Goal: Obtain resource: Download file/media

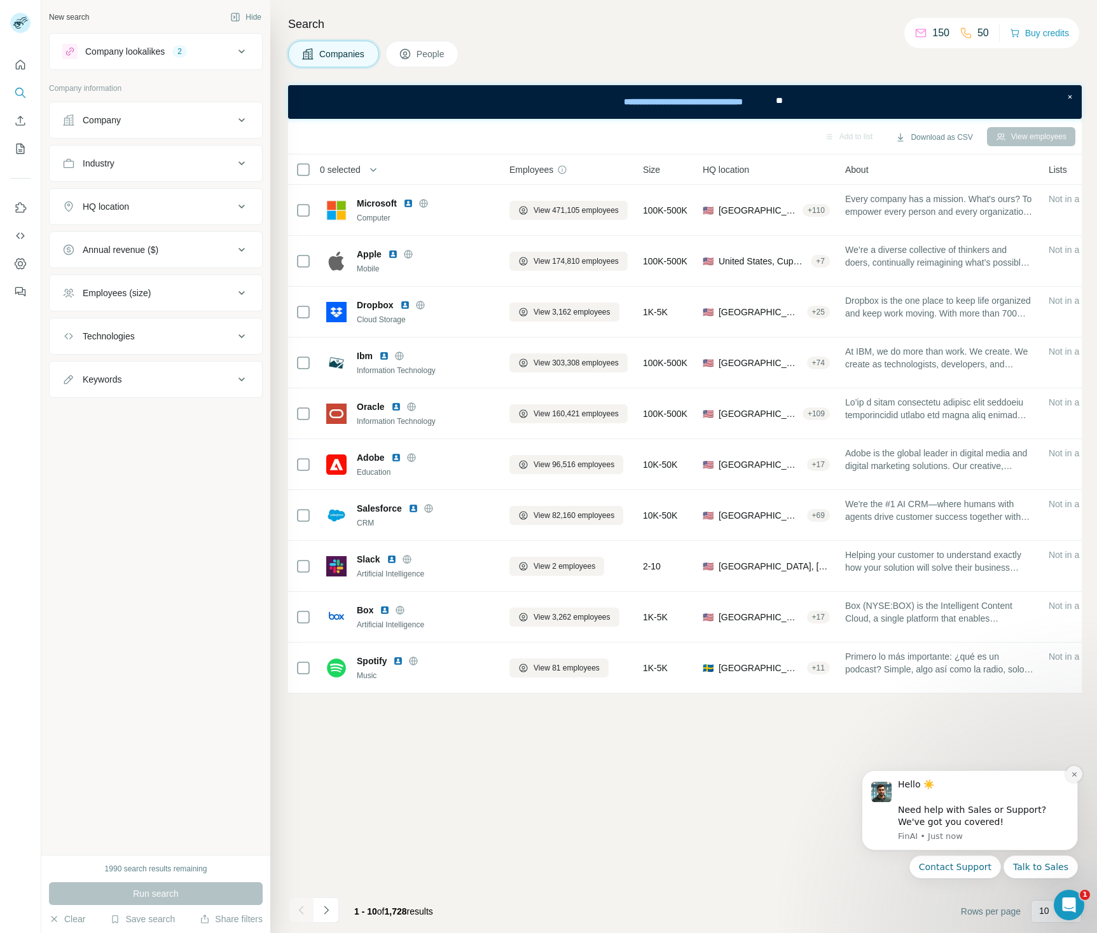
click at [1074, 777] on icon "Dismiss notification" at bounding box center [1074, 774] width 7 height 7
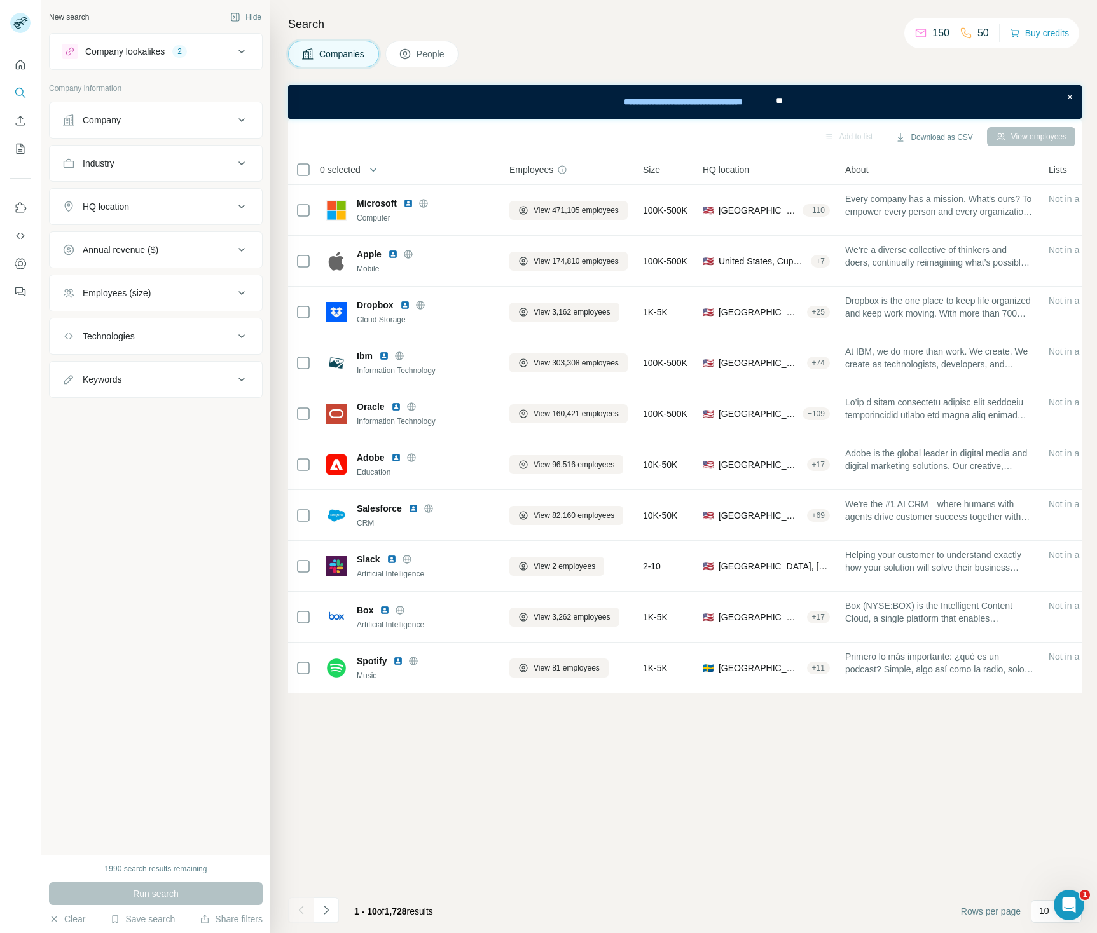
click at [138, 121] on div "Company" at bounding box center [148, 120] width 172 height 13
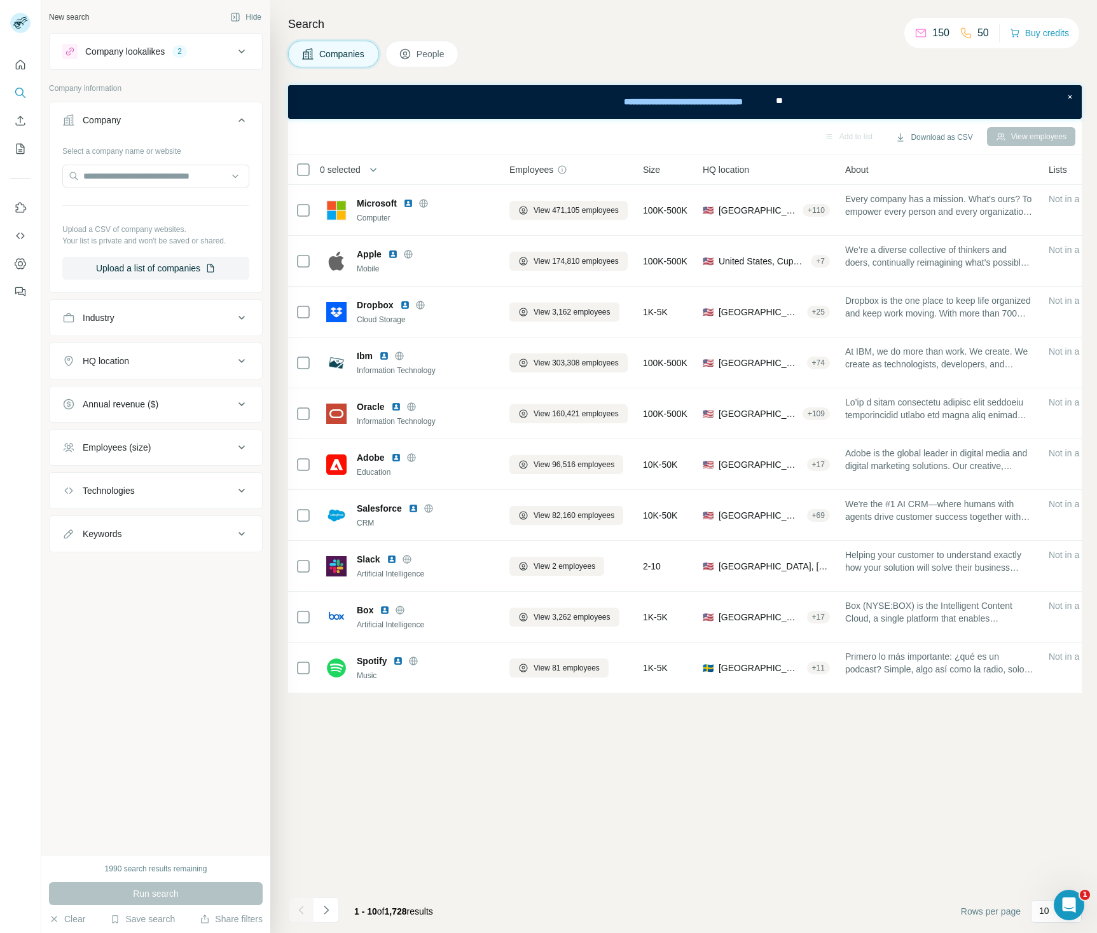
click at [138, 121] on div "Company" at bounding box center [148, 120] width 172 height 13
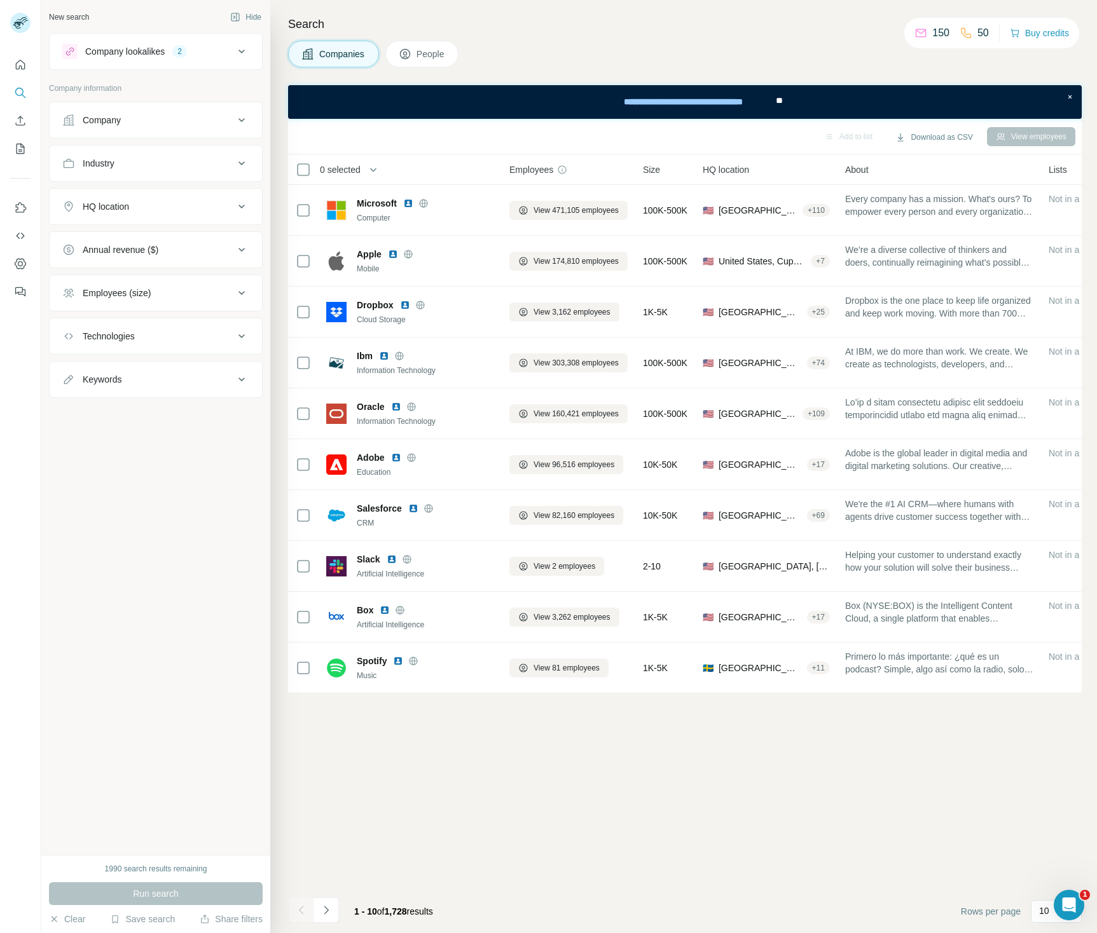
click at [443, 26] on h4 "Search" at bounding box center [684, 24] width 793 height 18
click at [16, 73] on button "Quick start" at bounding box center [20, 64] width 20 height 23
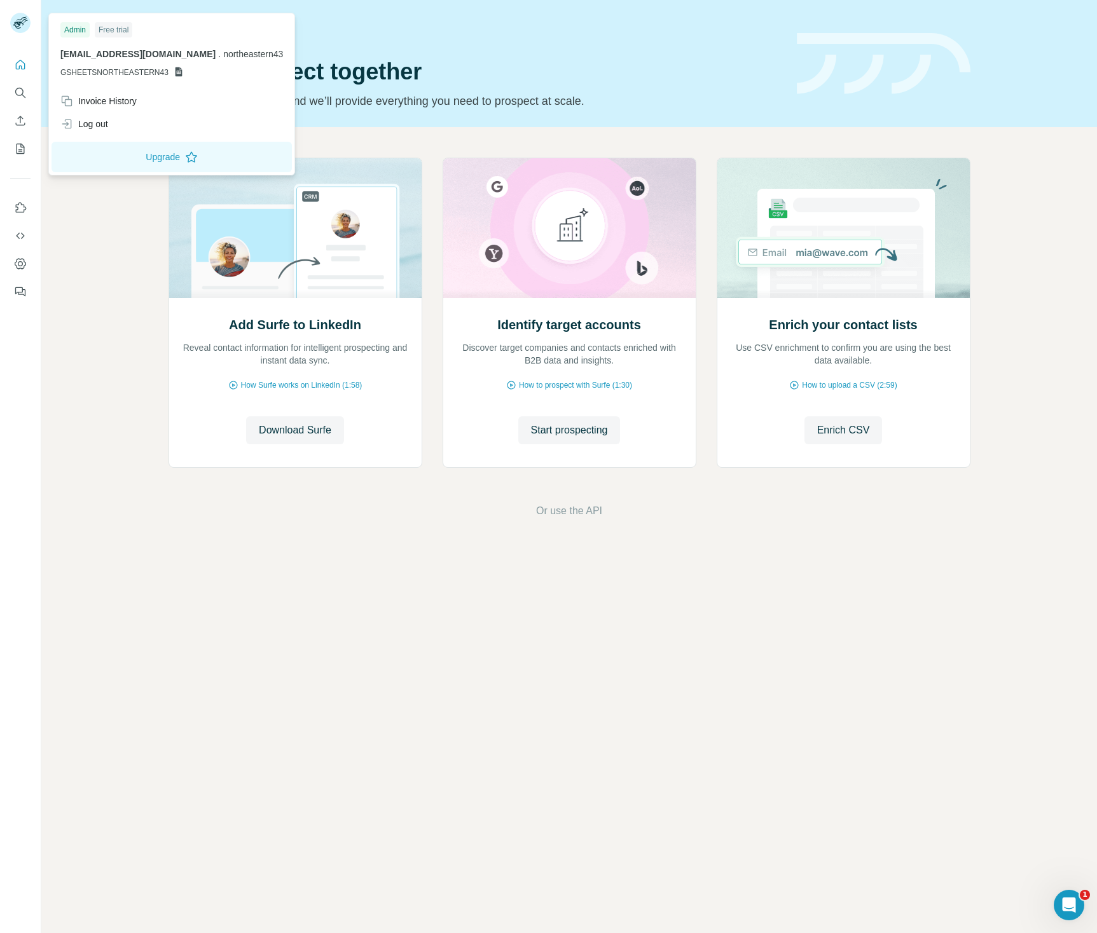
click at [24, 22] on rect at bounding box center [20, 23] width 20 height 20
click at [138, 160] on button "Upgrade" at bounding box center [171, 157] width 240 height 31
click at [586, 429] on span "Start prospecting" at bounding box center [569, 430] width 77 height 15
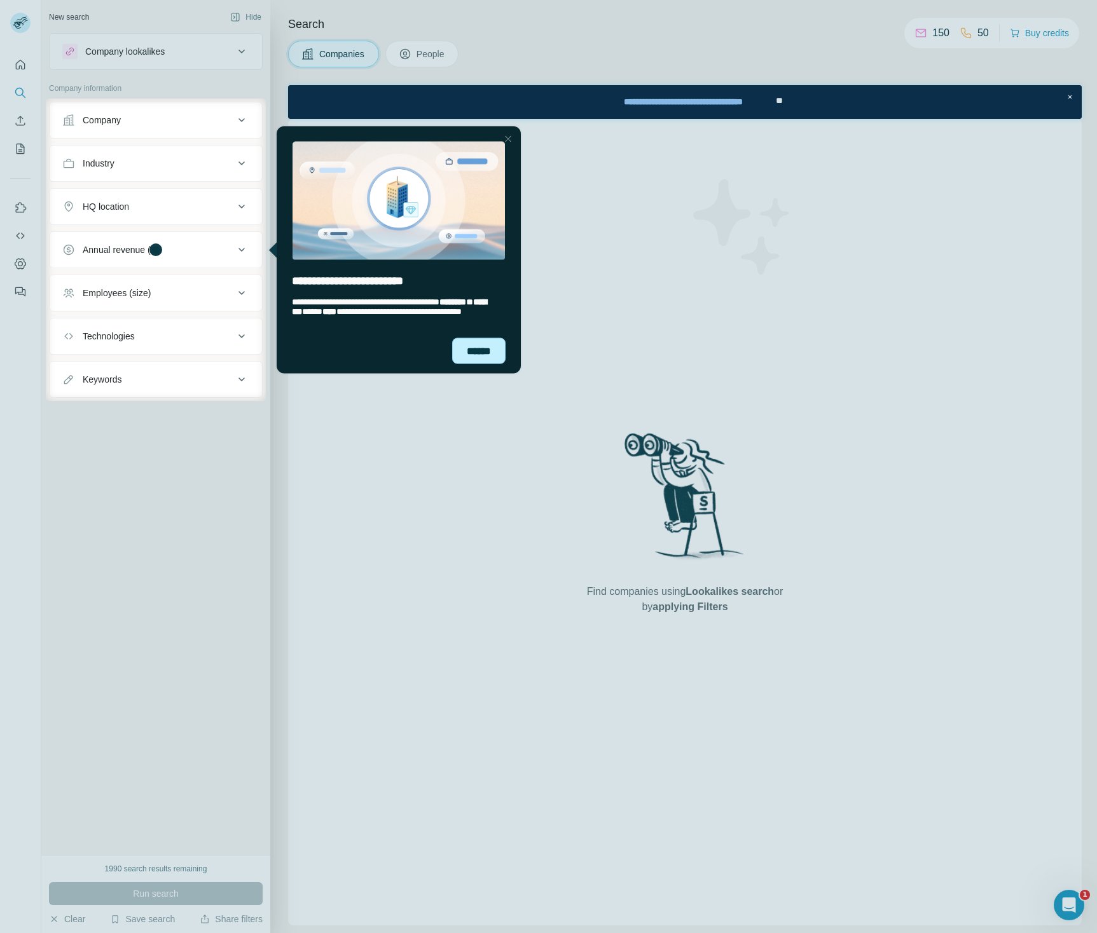
click at [490, 346] on div "******" at bounding box center [478, 351] width 53 height 26
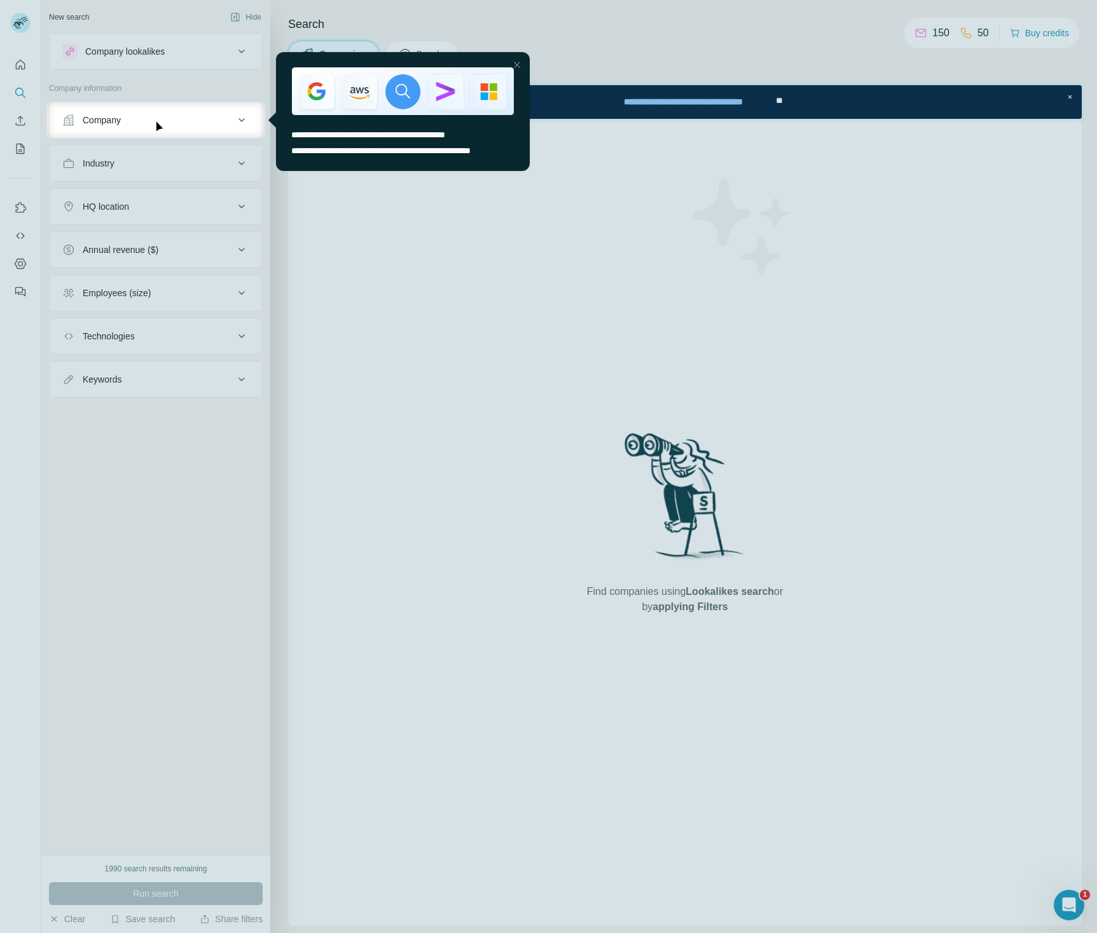
click at [517, 67] on div "Close Step" at bounding box center [516, 64] width 15 height 15
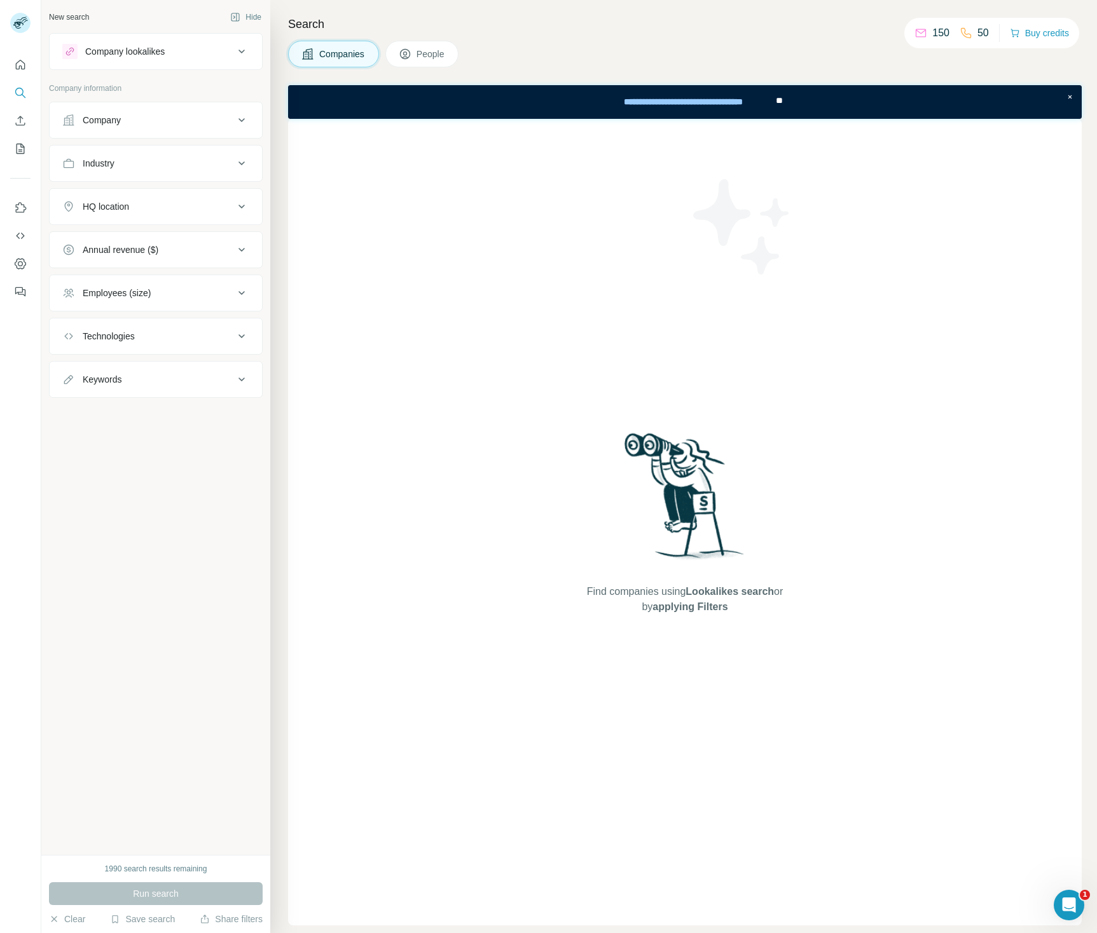
click at [243, 113] on icon at bounding box center [241, 120] width 15 height 15
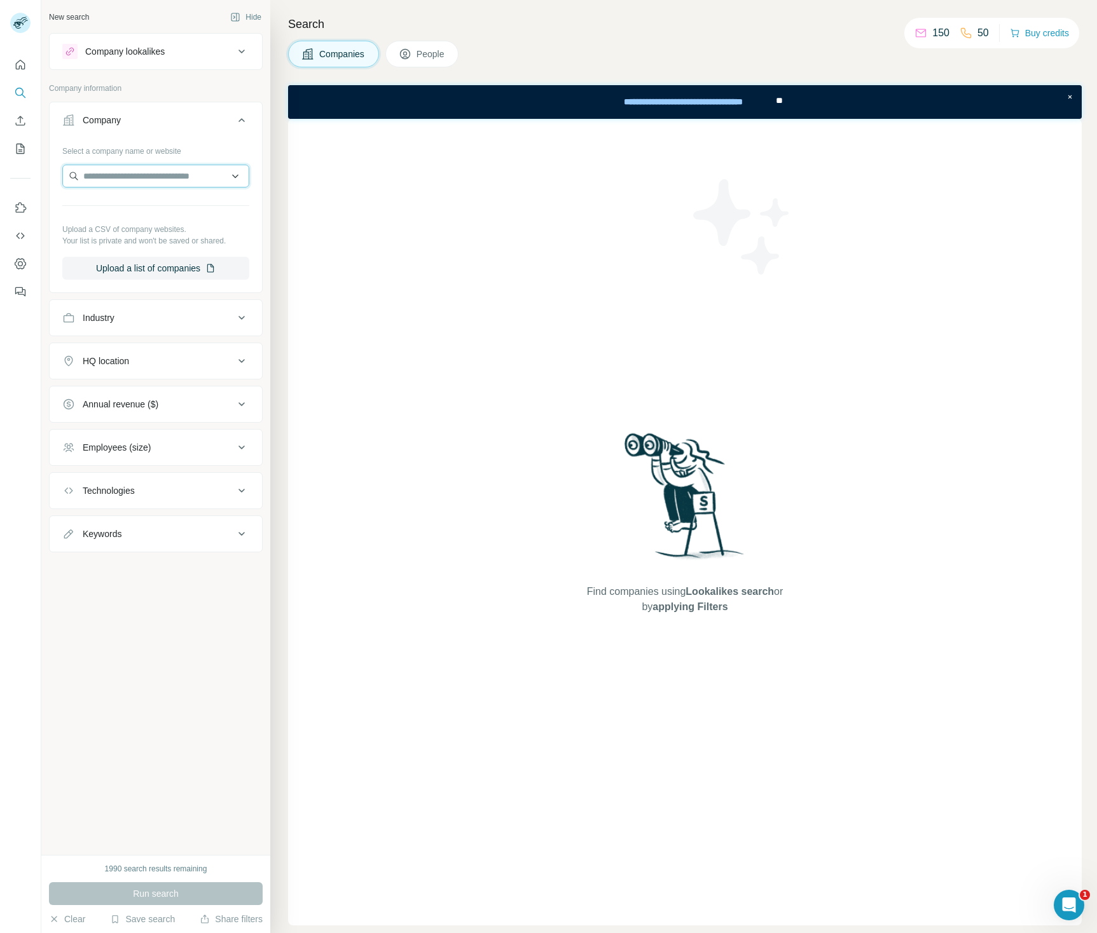
click at [174, 183] on input "text" at bounding box center [155, 176] width 187 height 23
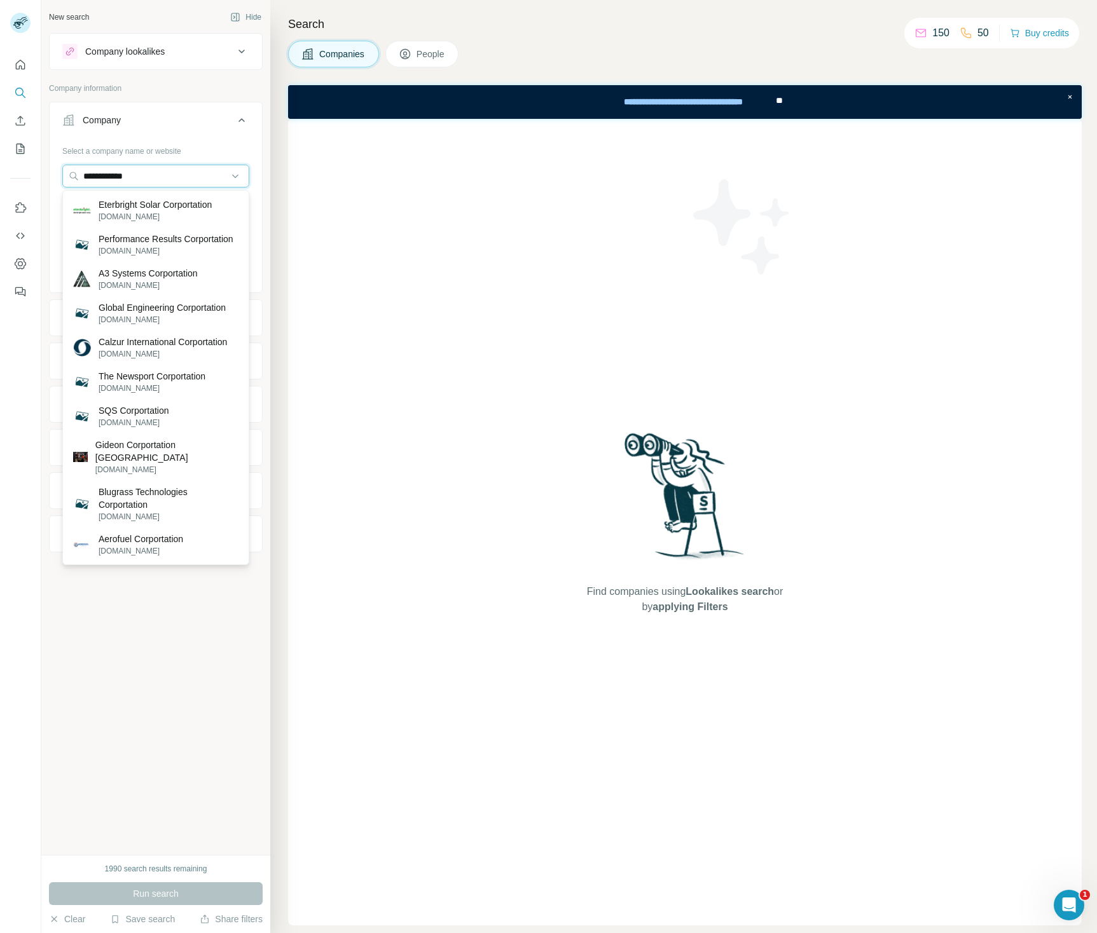
type input "**********"
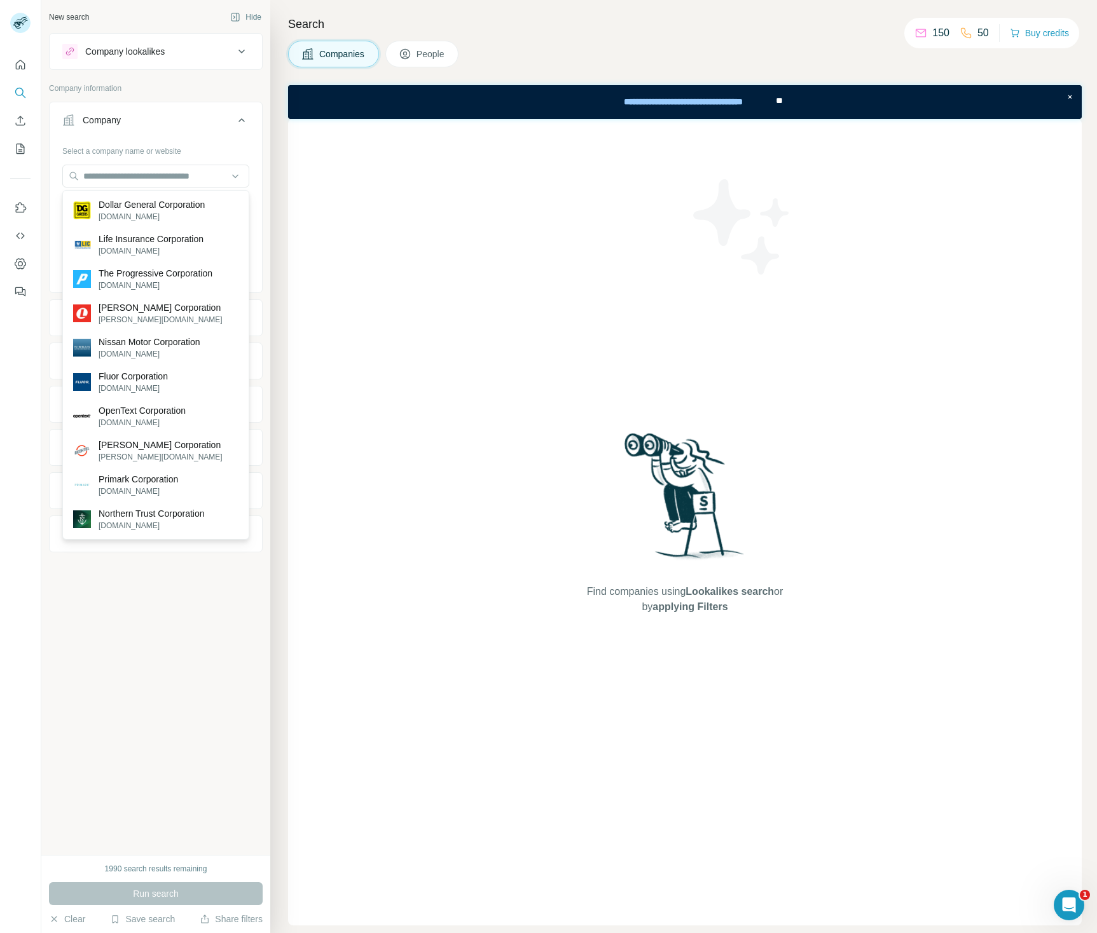
click at [233, 83] on p "Company information" at bounding box center [156, 88] width 214 height 11
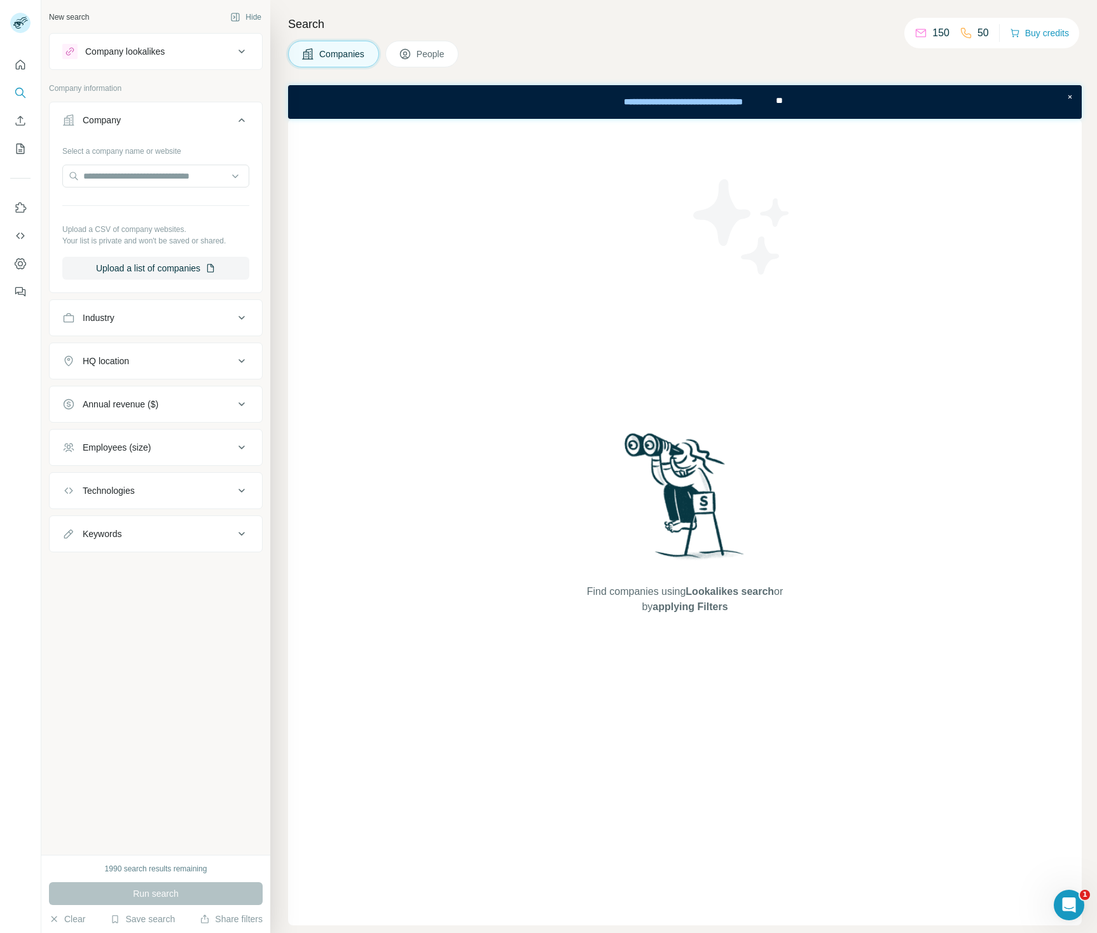
click at [202, 320] on div "Industry" at bounding box center [148, 318] width 172 height 13
click at [153, 354] on input at bounding box center [149, 350] width 157 height 14
click at [126, 354] on input at bounding box center [149, 350] width 157 height 14
click at [122, 348] on input at bounding box center [149, 350] width 157 height 14
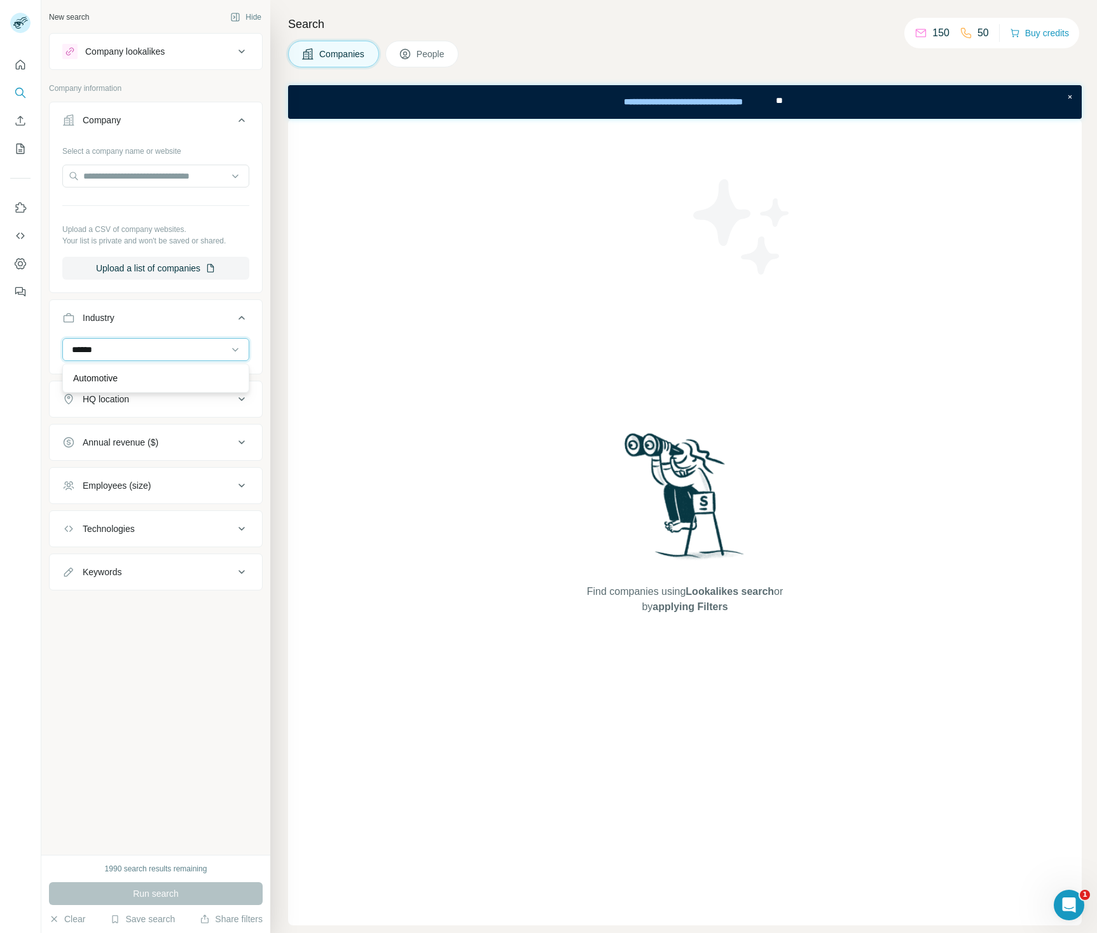
scroll to position [0, 0]
type input "**********"
click at [169, 709] on div "New search Hide Company lookalikes Company information Company Select a company…" at bounding box center [155, 427] width 229 height 855
click at [114, 345] on input at bounding box center [149, 350] width 157 height 14
click at [111, 353] on input at bounding box center [149, 350] width 157 height 14
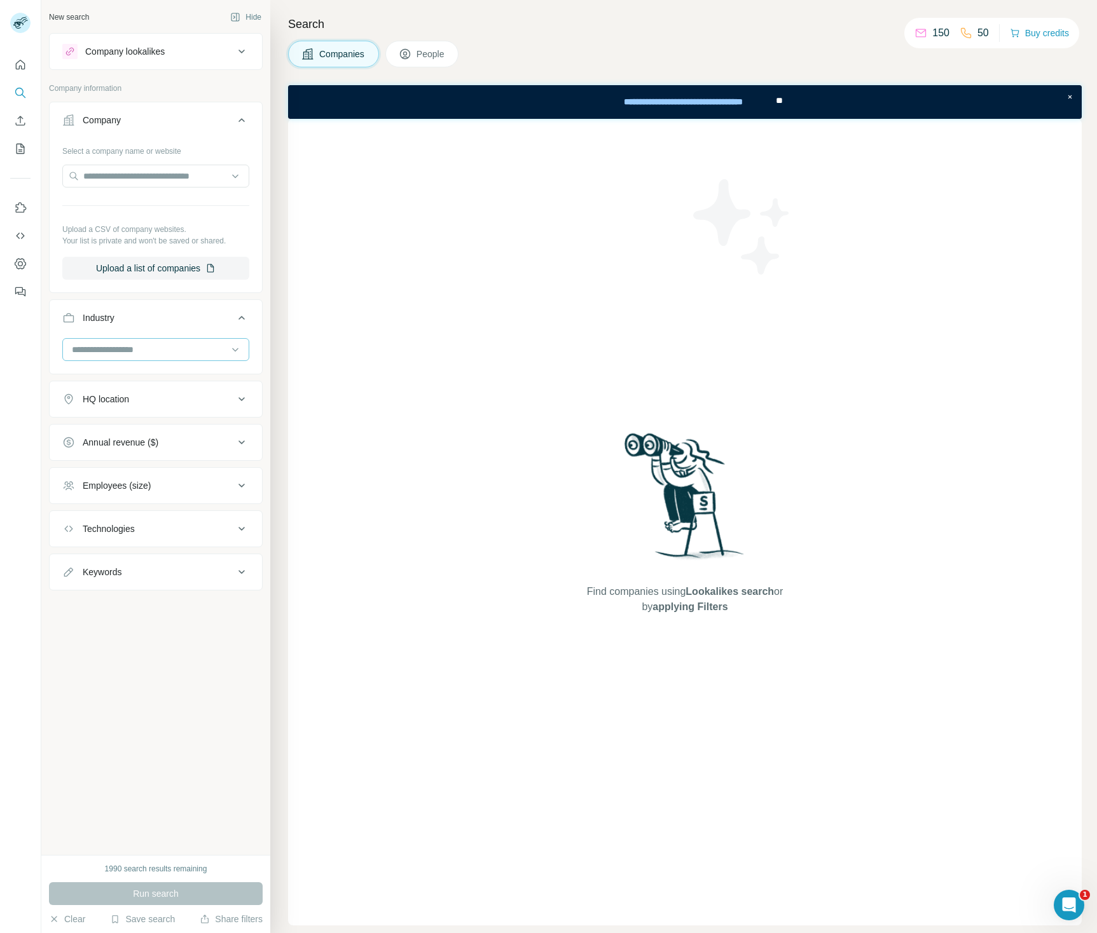
click at [114, 343] on input at bounding box center [149, 350] width 157 height 14
click at [139, 422] on div "Architecture" at bounding box center [155, 422] width 165 height 13
click at [113, 350] on input at bounding box center [149, 350] width 157 height 14
click at [119, 342] on div at bounding box center [149, 350] width 157 height 22
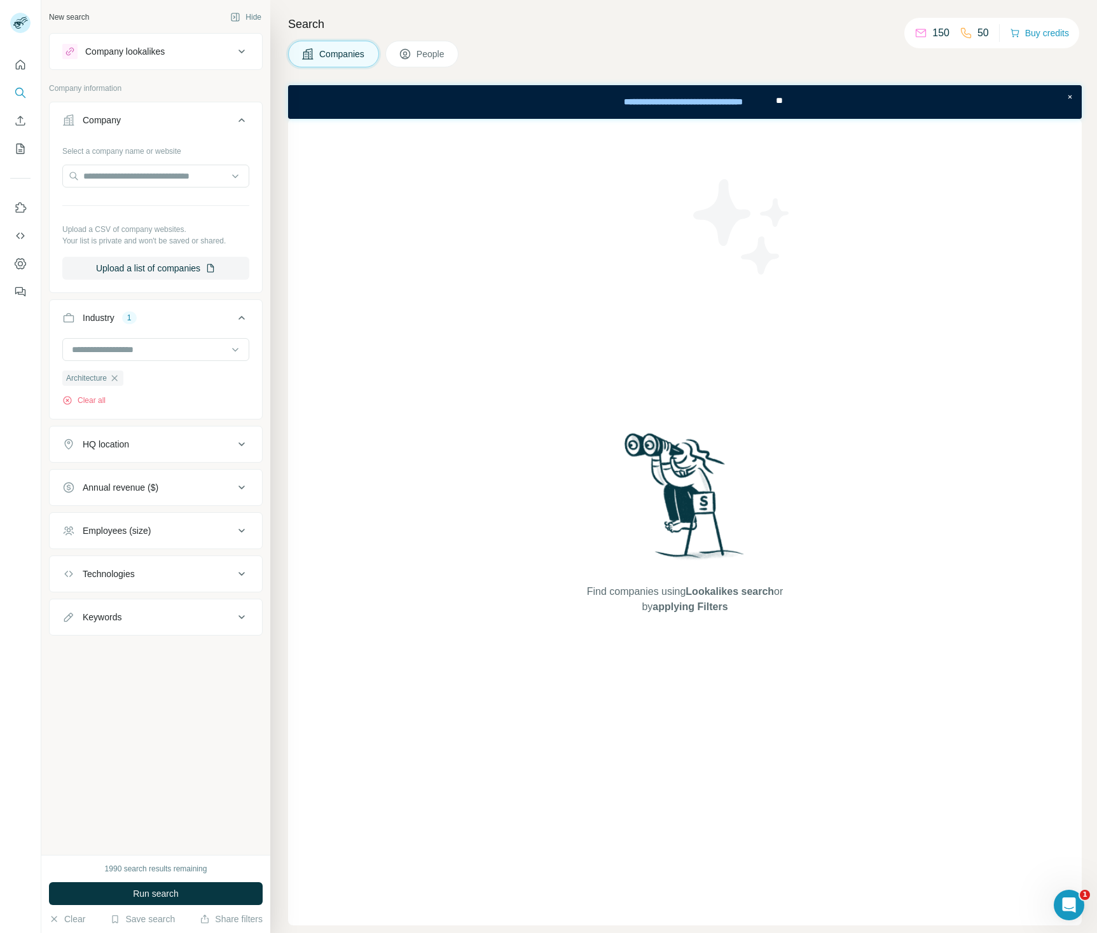
click at [129, 444] on div "HQ location" at bounding box center [106, 444] width 46 height 13
type input "*"
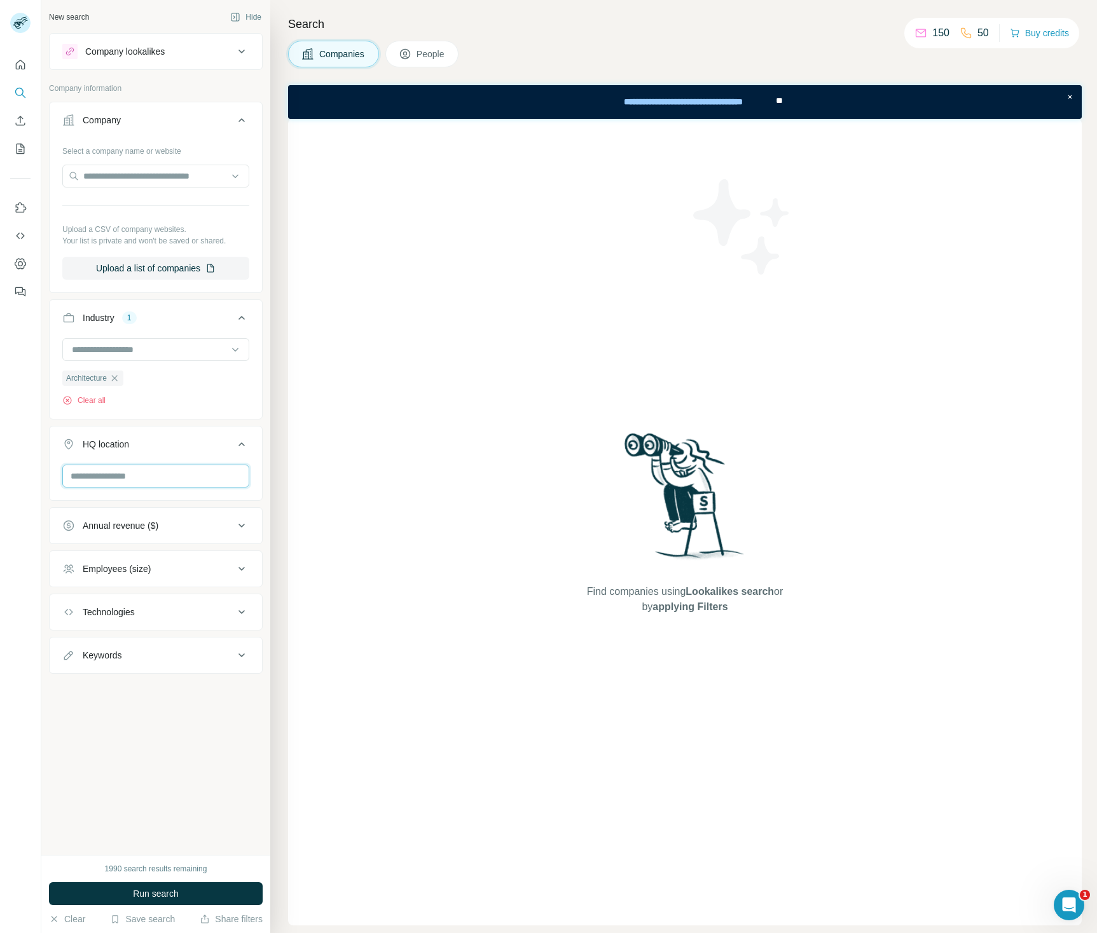
type input "*"
click at [239, 472] on input "text" at bounding box center [155, 476] width 187 height 23
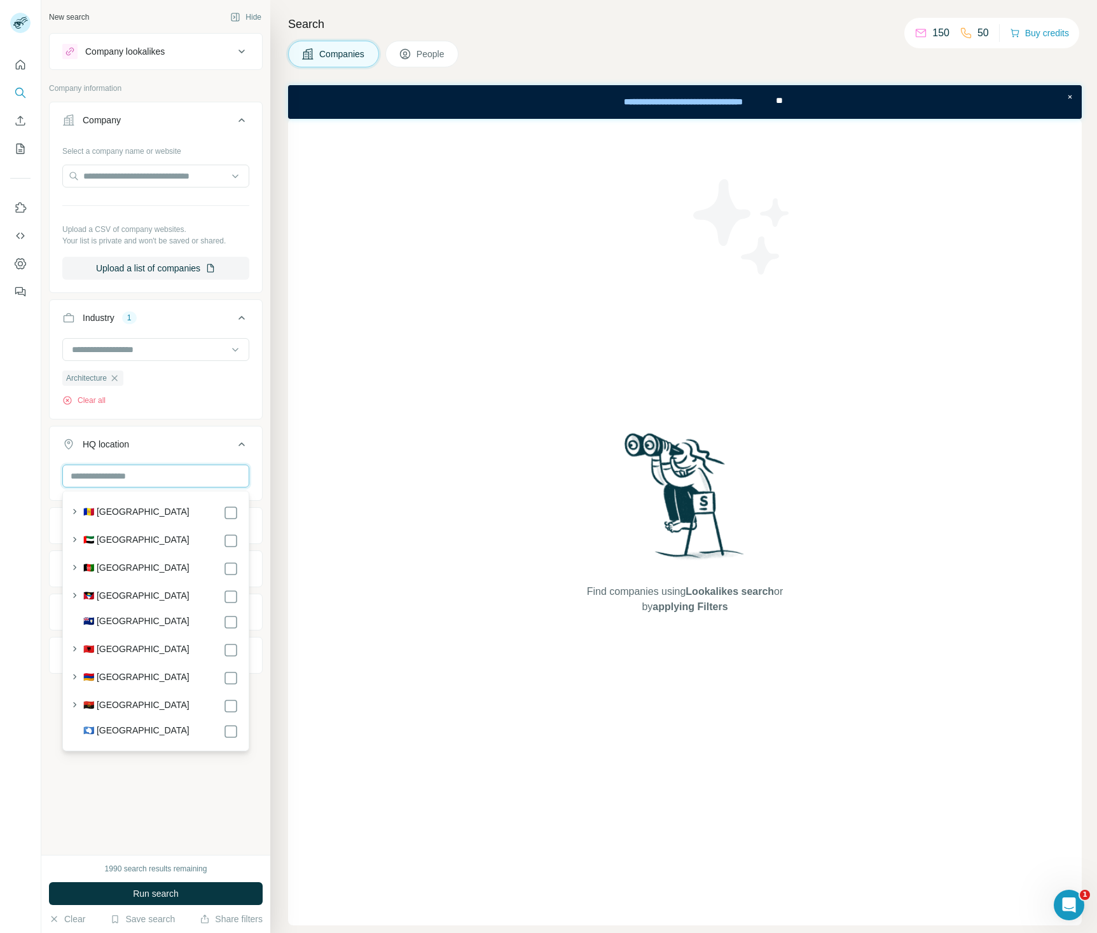
click at [237, 476] on input "text" at bounding box center [155, 476] width 187 height 23
click at [191, 477] on input "text" at bounding box center [155, 476] width 187 height 23
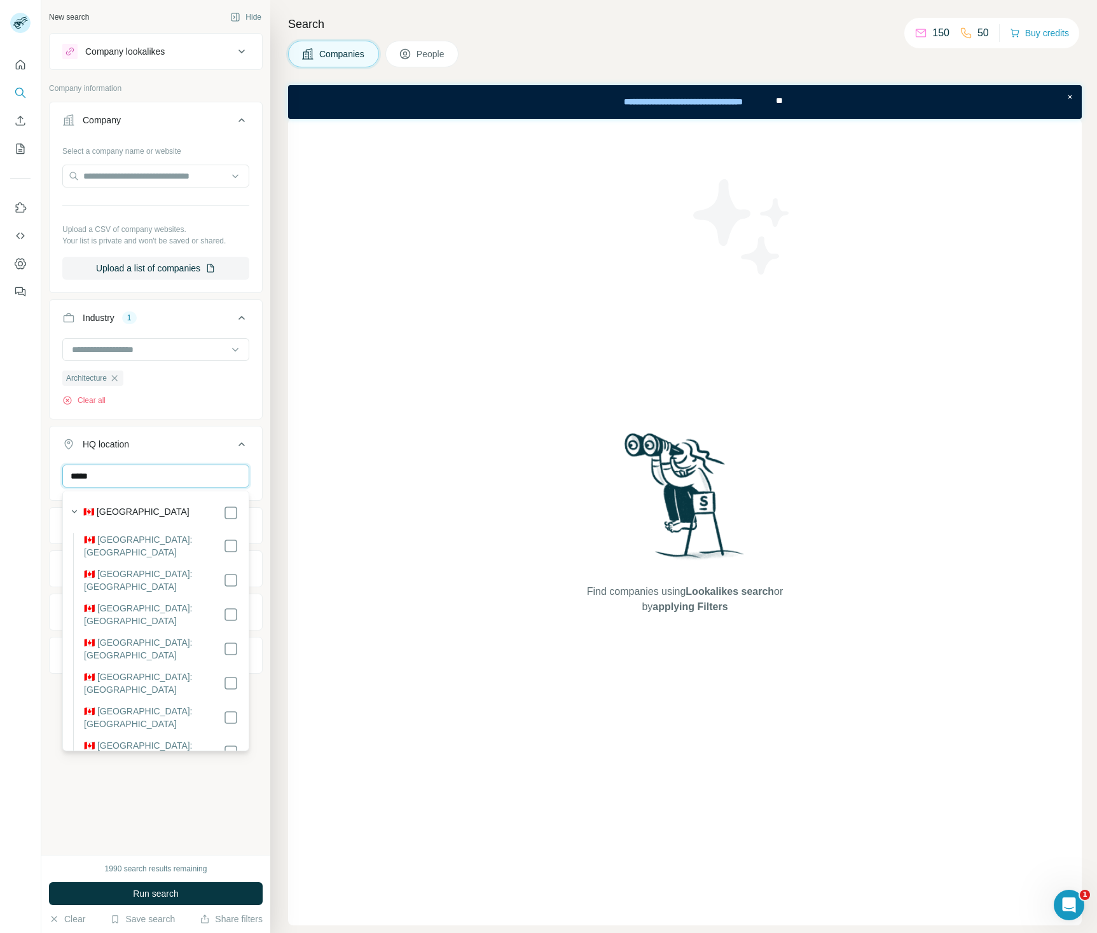
type input "*****"
click at [230, 513] on div "🇨🇦 [GEOGRAPHIC_DATA] 🇨🇦 [GEOGRAPHIC_DATA]: [GEOGRAPHIC_DATA] 🇨🇦 [GEOGRAPHIC_DAT…" at bounding box center [155, 743] width 181 height 498
click at [187, 476] on input "*****" at bounding box center [155, 476] width 187 height 23
click at [205, 421] on ul "Company Select a company name or website Upload a CSV of company websites. Your…" at bounding box center [156, 410] width 214 height 617
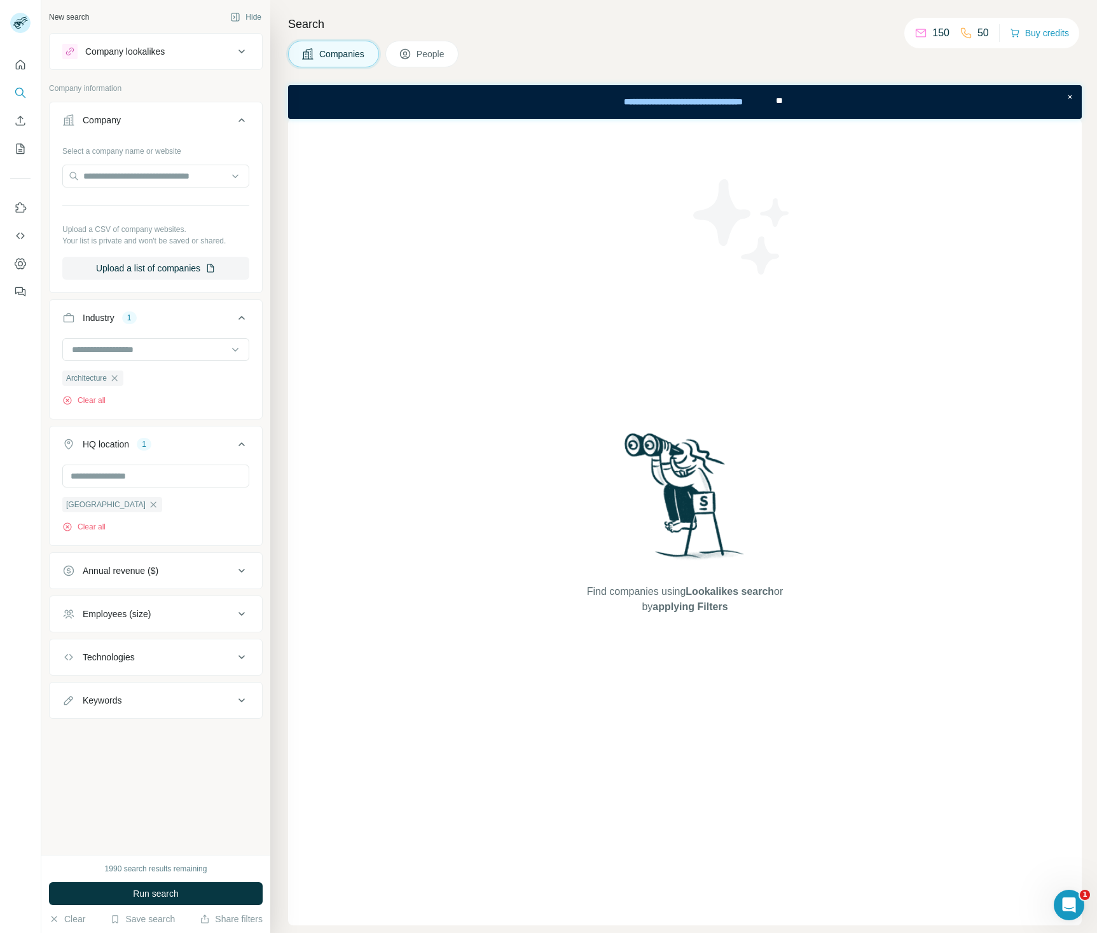
click at [184, 574] on div "Annual revenue ($)" at bounding box center [148, 571] width 172 height 13
click at [70, 645] on icon at bounding box center [69, 645] width 15 height 15
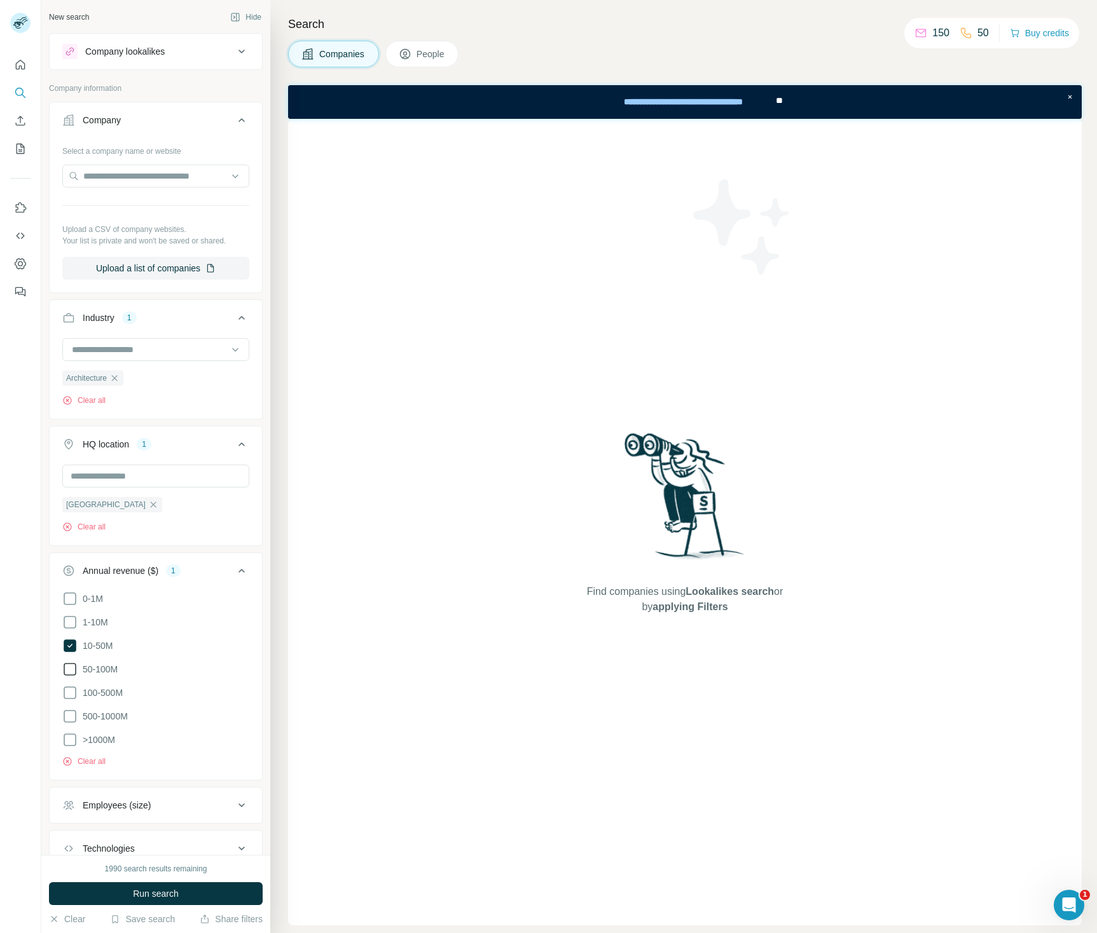
click at [69, 668] on icon at bounding box center [69, 669] width 15 height 15
click at [69, 689] on icon at bounding box center [69, 692] width 15 height 15
click at [67, 715] on icon at bounding box center [69, 716] width 15 height 15
click at [69, 738] on icon at bounding box center [69, 739] width 15 height 15
click at [27, 638] on div at bounding box center [20, 466] width 41 height 933
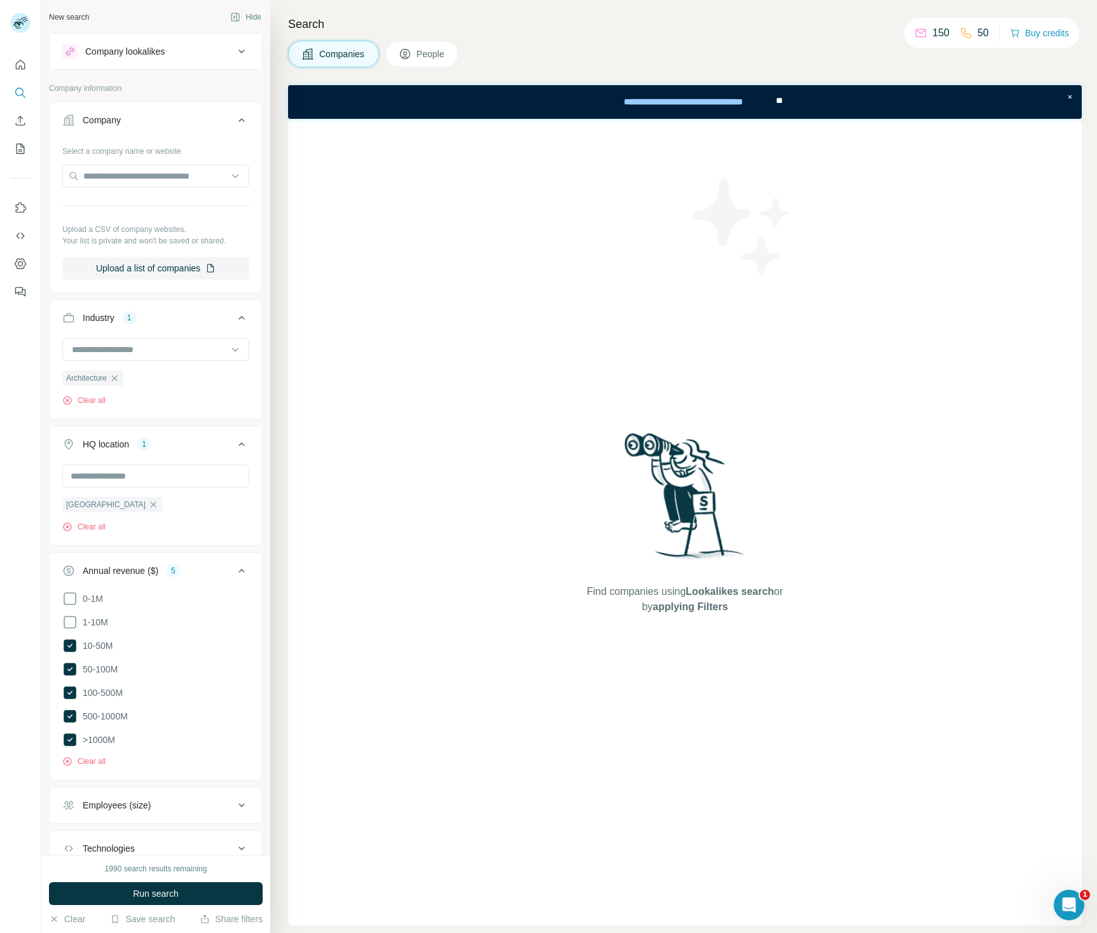
click at [256, 537] on div "New search Hide Company lookalikes Company information Company Select a company…" at bounding box center [155, 427] width 229 height 855
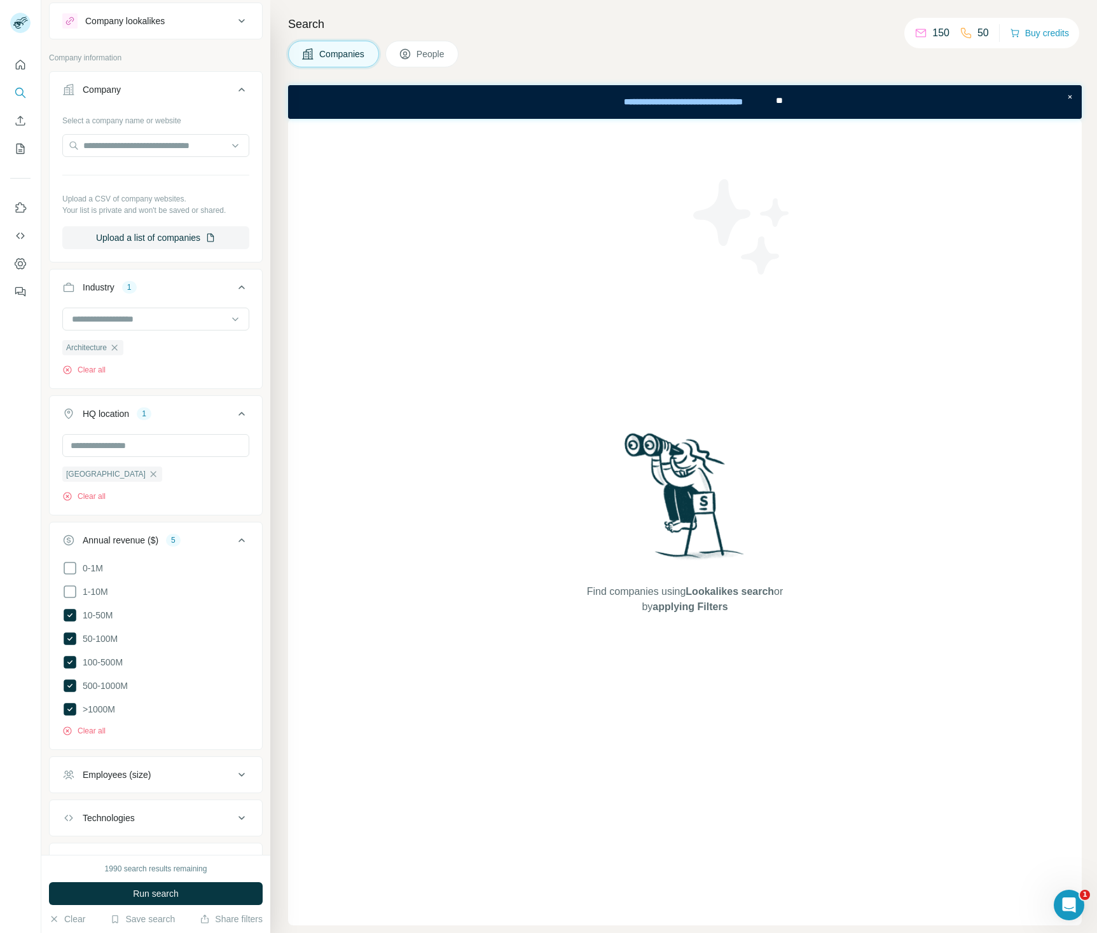
scroll to position [88, 0]
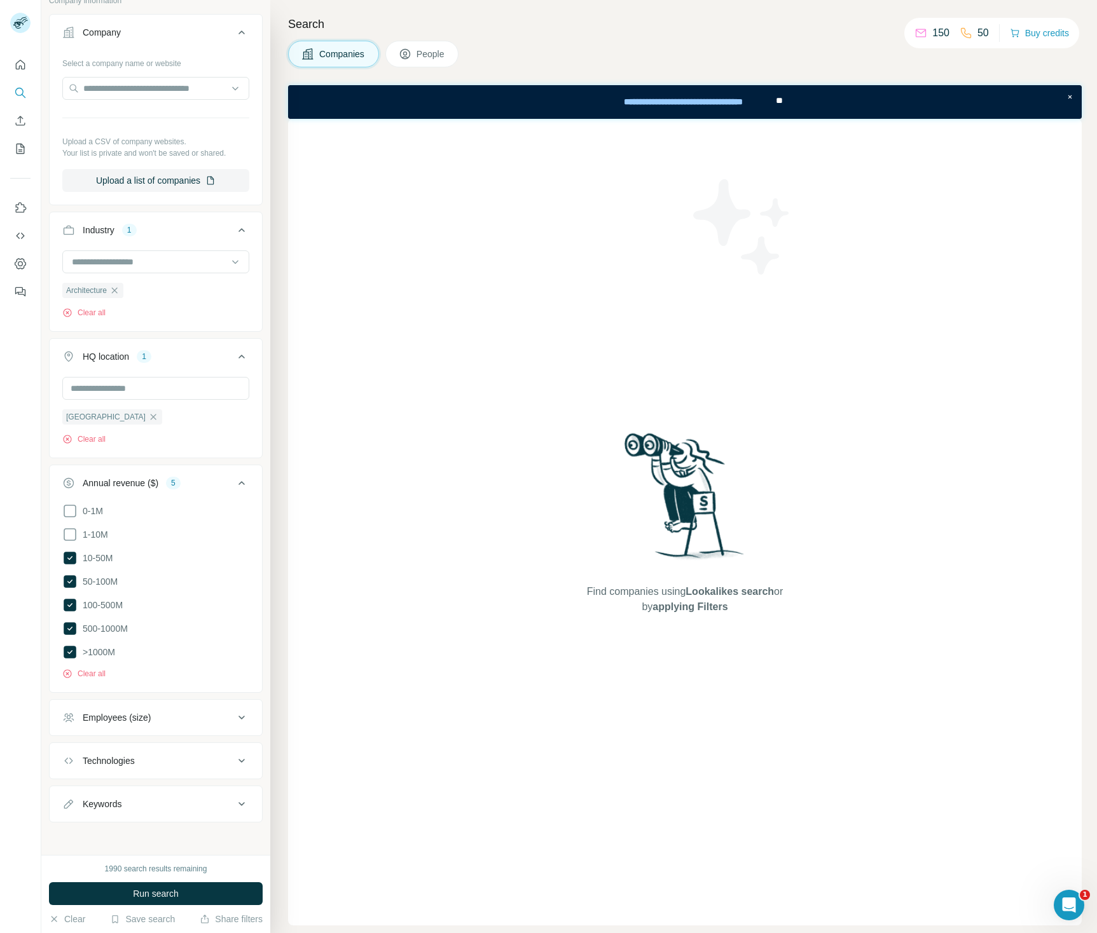
click at [238, 716] on icon at bounding box center [241, 718] width 6 height 4
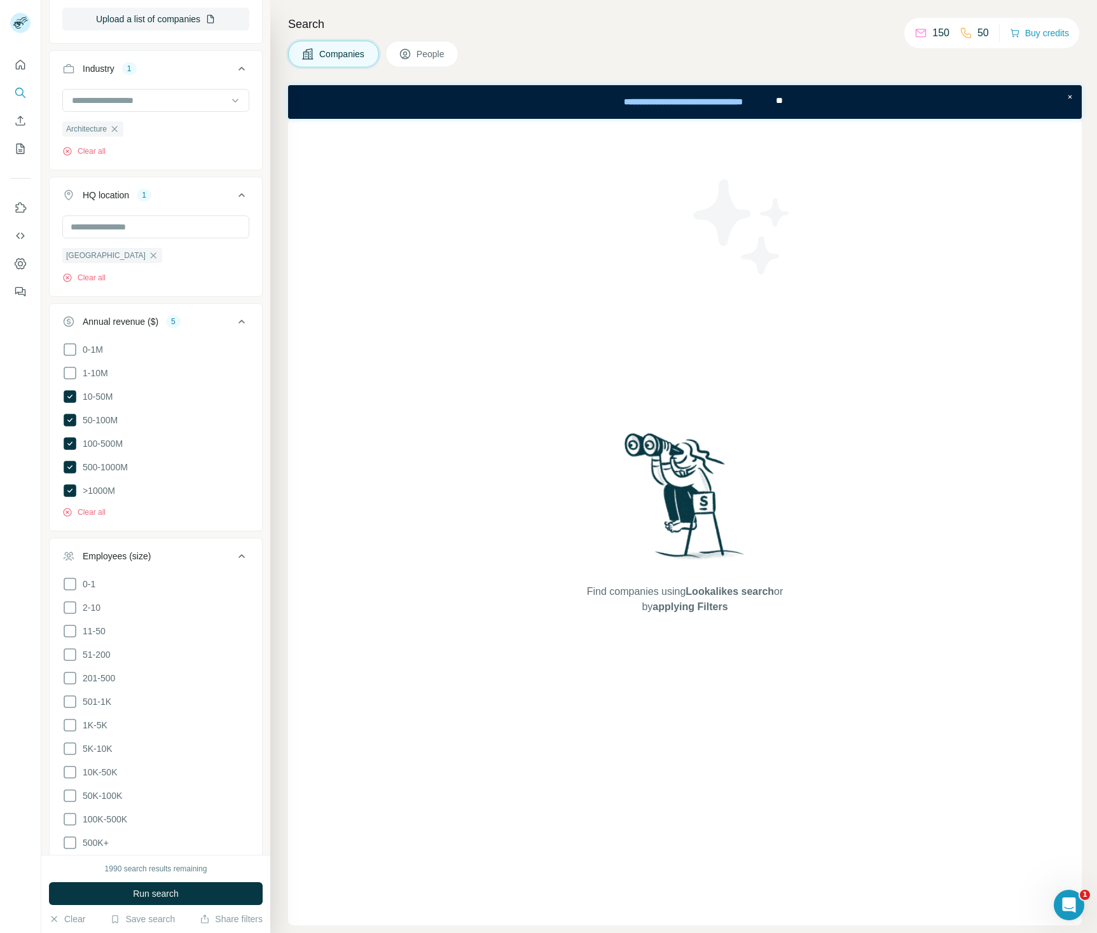
scroll to position [282, 0]
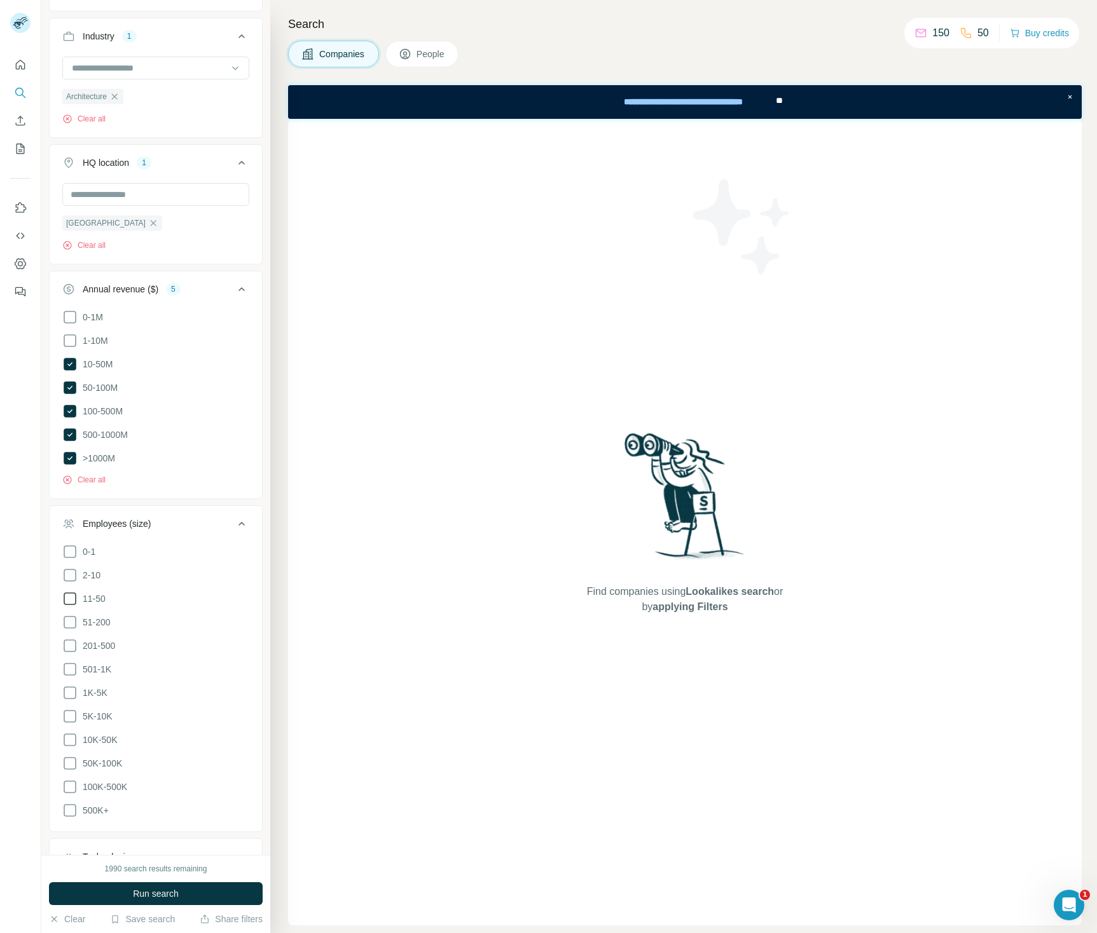
click at [68, 593] on icon at bounding box center [69, 598] width 15 height 15
click at [68, 617] on icon at bounding box center [69, 622] width 15 height 15
click at [69, 640] on icon at bounding box center [69, 645] width 15 height 15
click at [72, 663] on icon at bounding box center [69, 669] width 15 height 15
click at [71, 692] on icon at bounding box center [70, 693] width 13 height 13
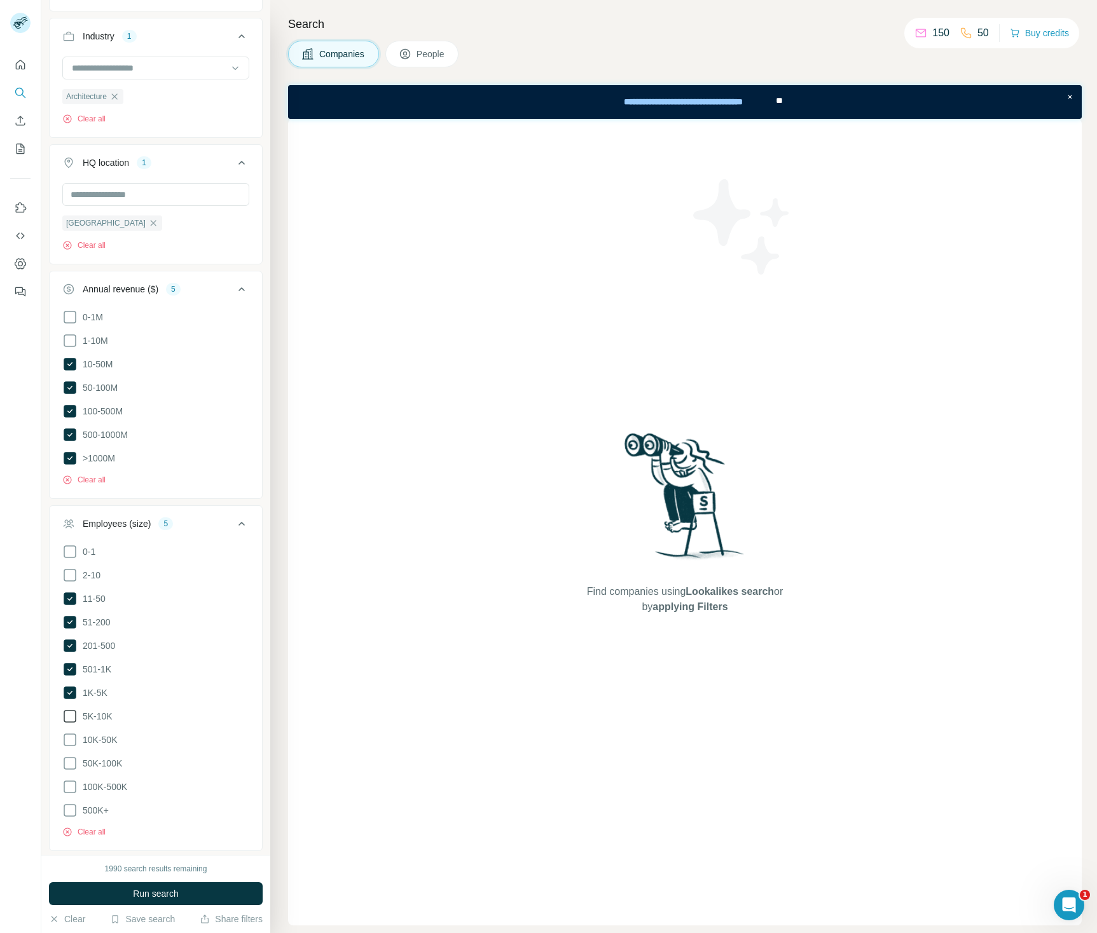
click at [71, 710] on icon at bounding box center [69, 716] width 15 height 15
click at [69, 732] on icon at bounding box center [69, 739] width 15 height 15
click at [68, 594] on icon at bounding box center [70, 599] width 13 height 13
click at [67, 756] on icon at bounding box center [69, 763] width 15 height 15
click at [71, 781] on icon at bounding box center [69, 786] width 15 height 15
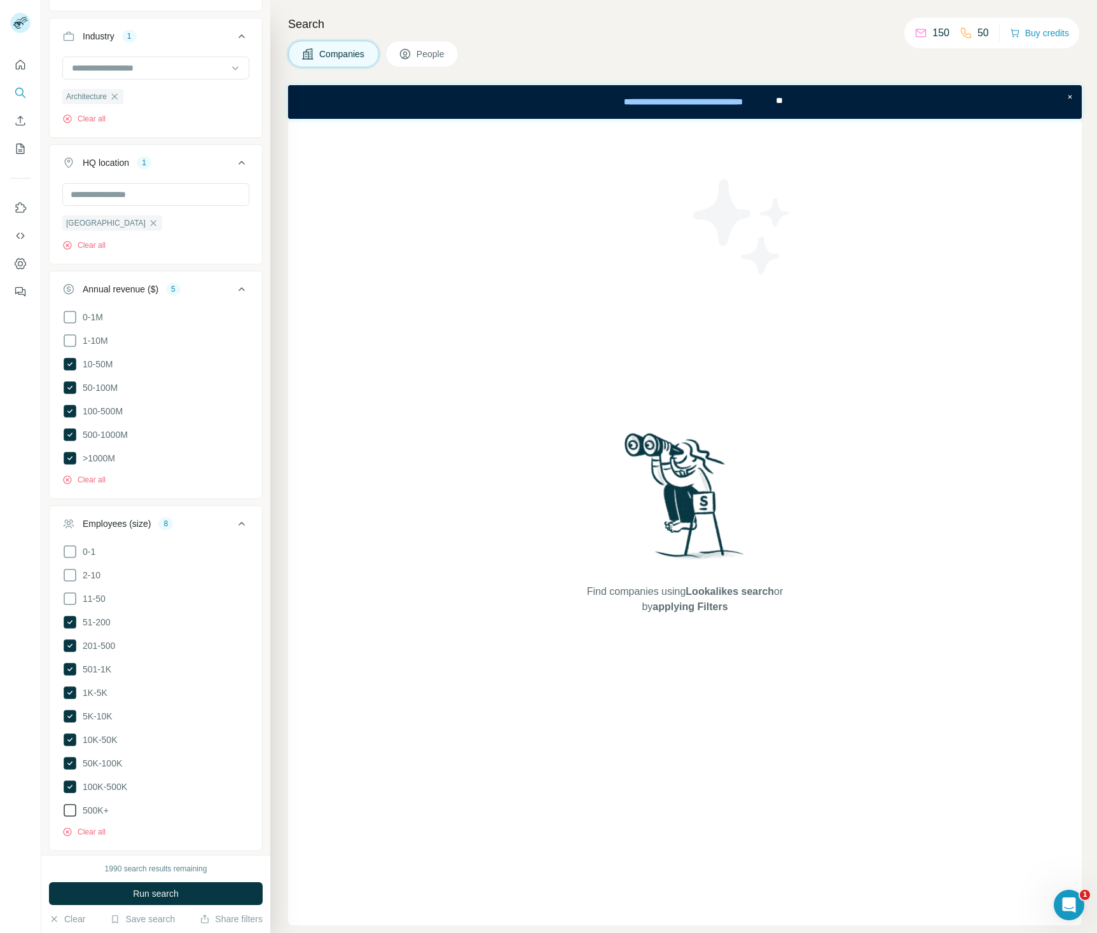
click at [68, 803] on icon at bounding box center [69, 810] width 15 height 15
click at [30, 683] on div at bounding box center [20, 466] width 41 height 933
click at [251, 491] on div "0-1M 1-10M 10-50M 50-100M 100-500M 500-1000M >1000M Clear all" at bounding box center [156, 403] width 212 height 186
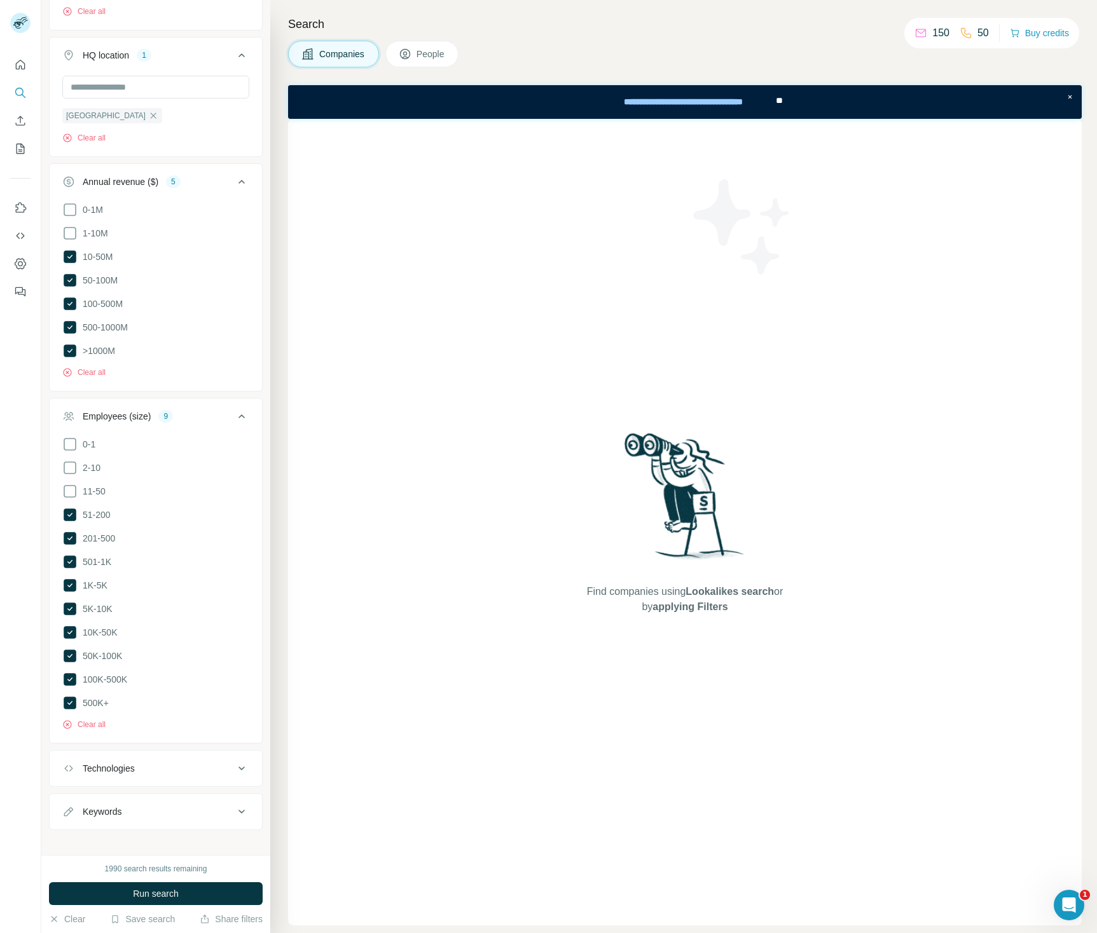
click at [234, 804] on icon at bounding box center [241, 811] width 15 height 15
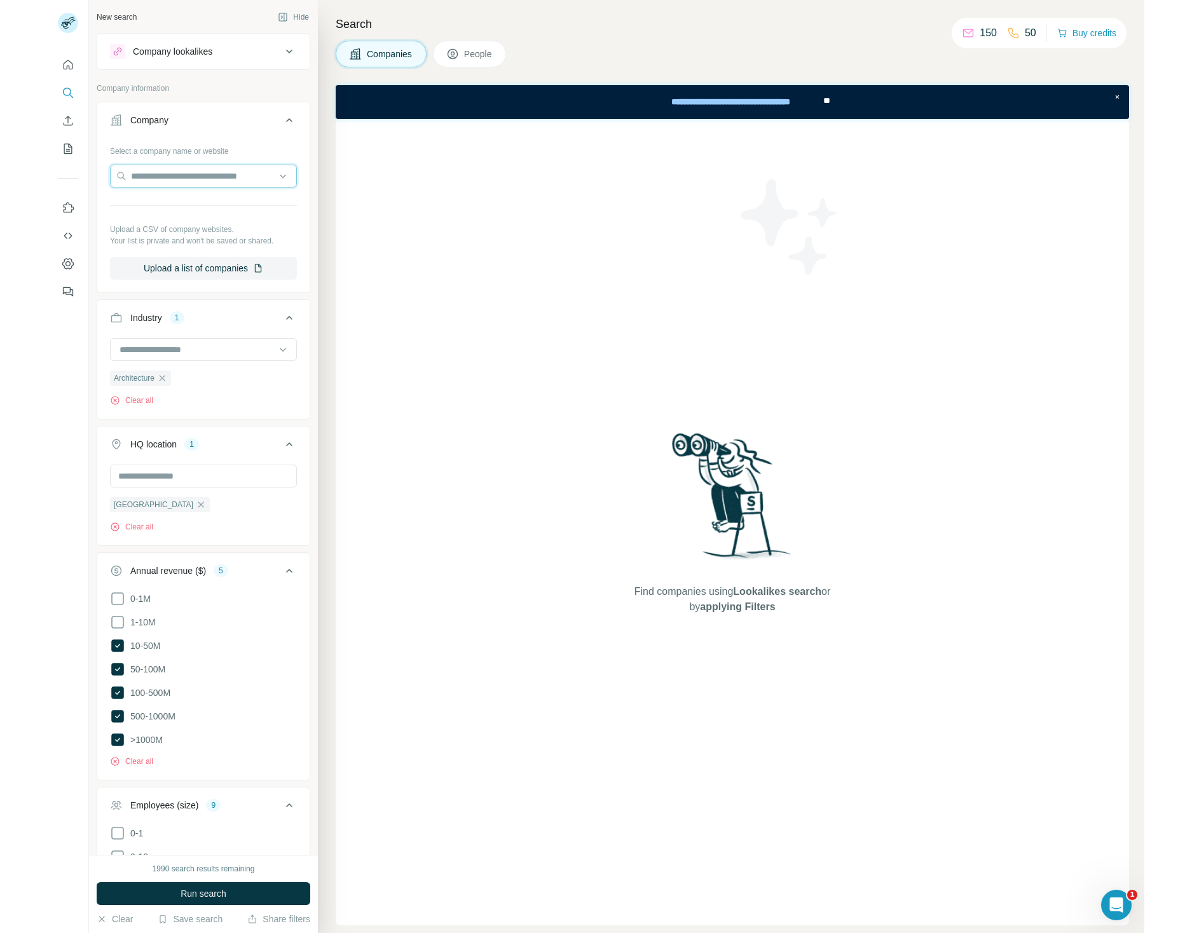
scroll to position [427, 0]
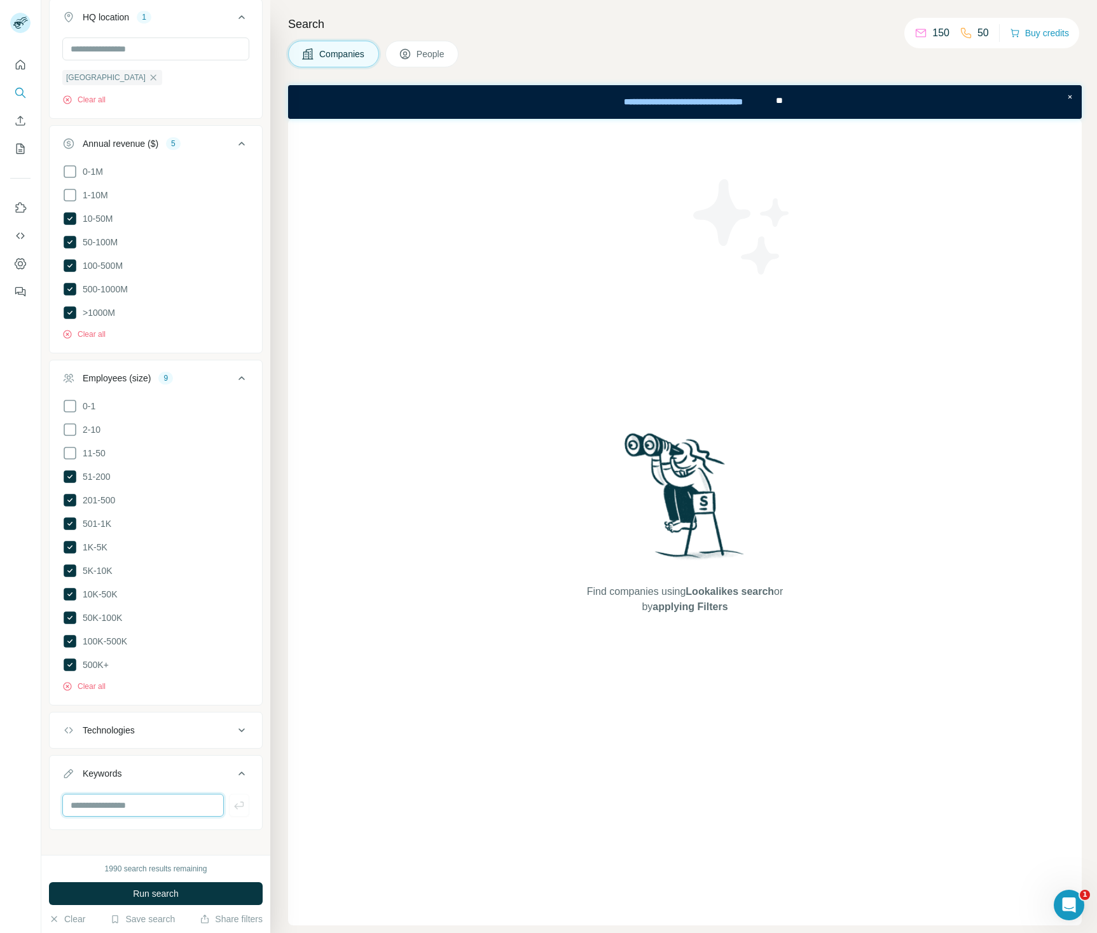
click at [121, 802] on input "text" at bounding box center [142, 805] width 161 height 23
type input "**********"
click at [162, 890] on span "Run search" at bounding box center [156, 894] width 46 height 13
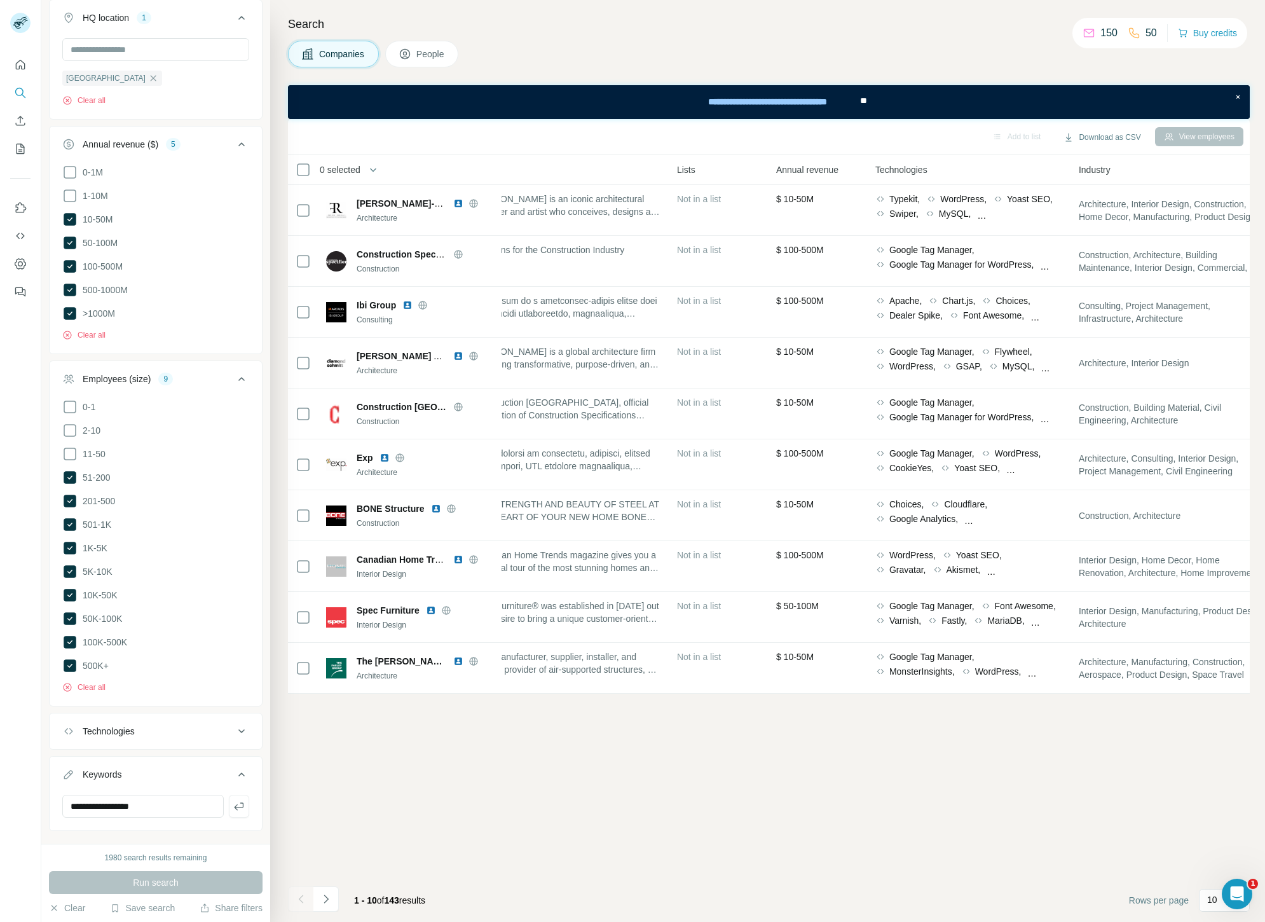
scroll to position [0, 0]
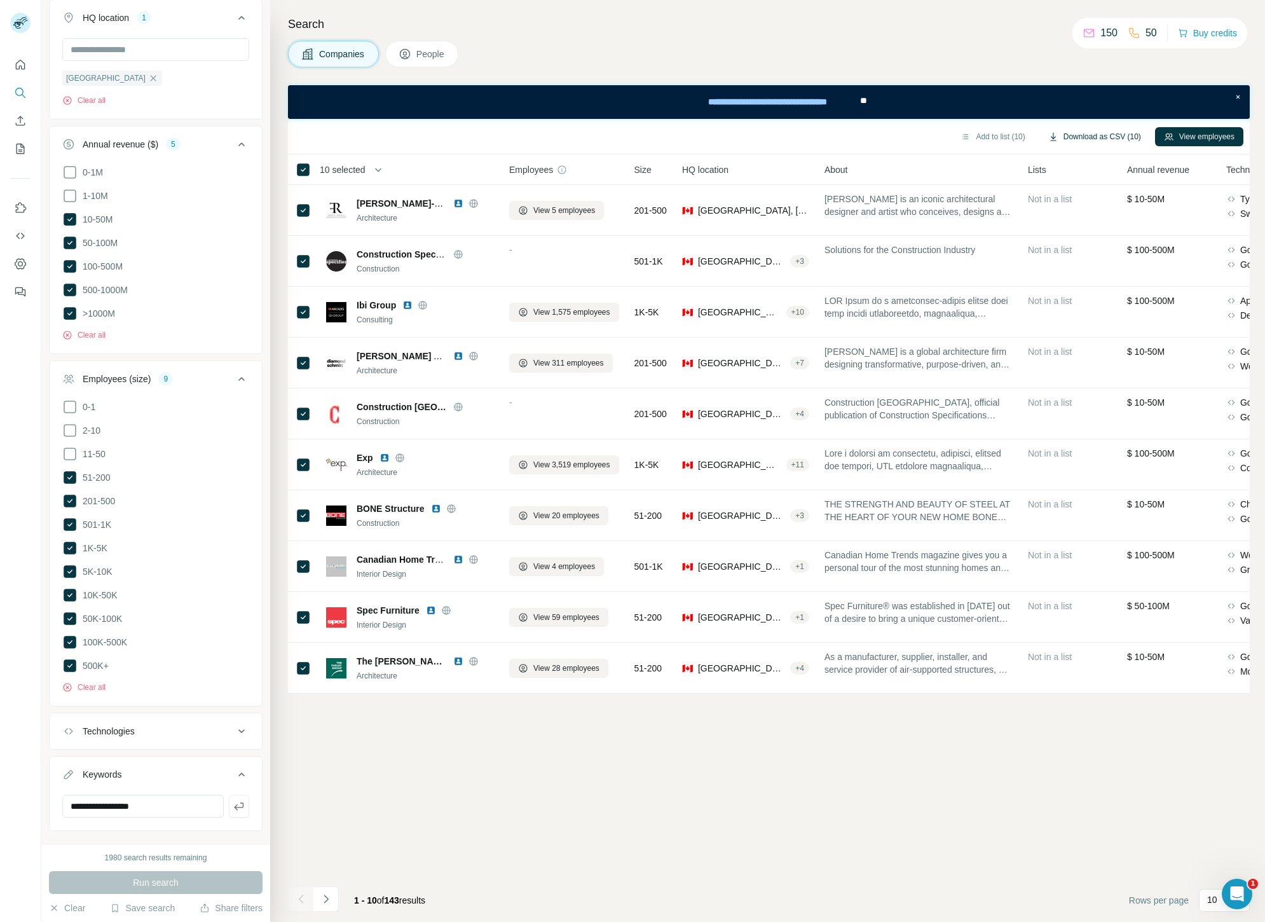
click at [1090, 137] on button "Download as CSV (10)" at bounding box center [1094, 136] width 111 height 19
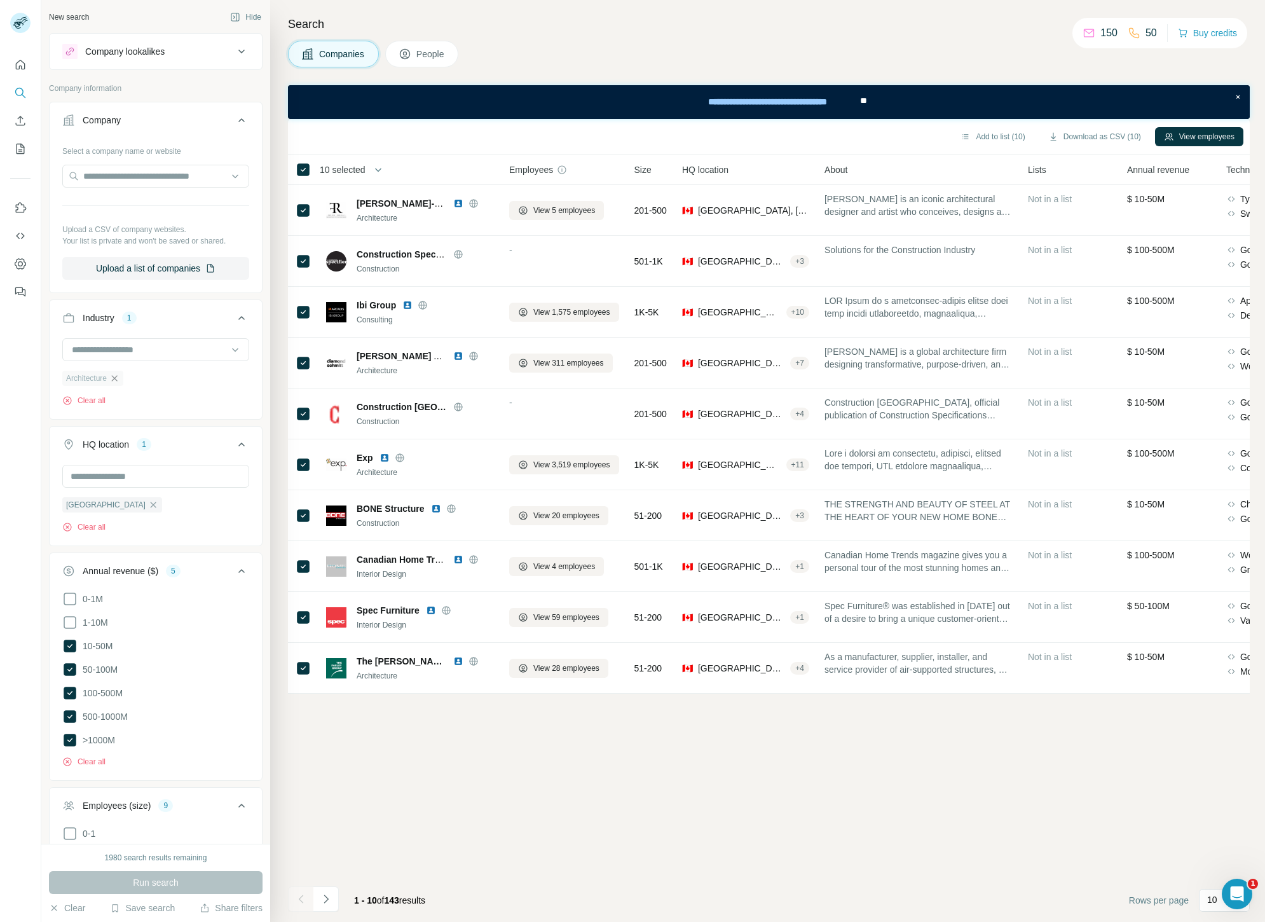
click at [114, 378] on icon "button" at bounding box center [114, 378] width 10 height 10
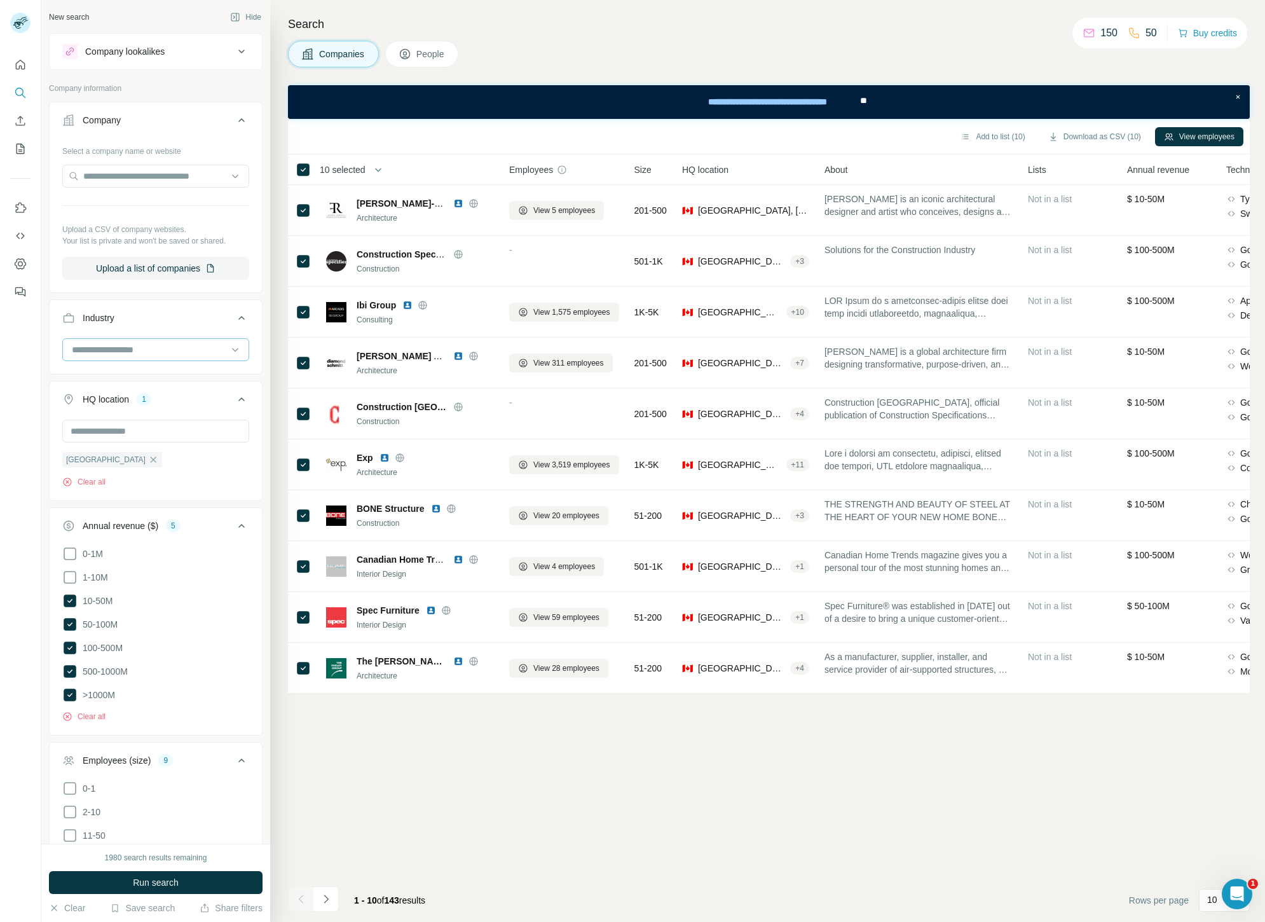
click at [101, 346] on input at bounding box center [149, 350] width 157 height 14
click at [118, 366] on div "Art" at bounding box center [151, 359] width 156 height 13
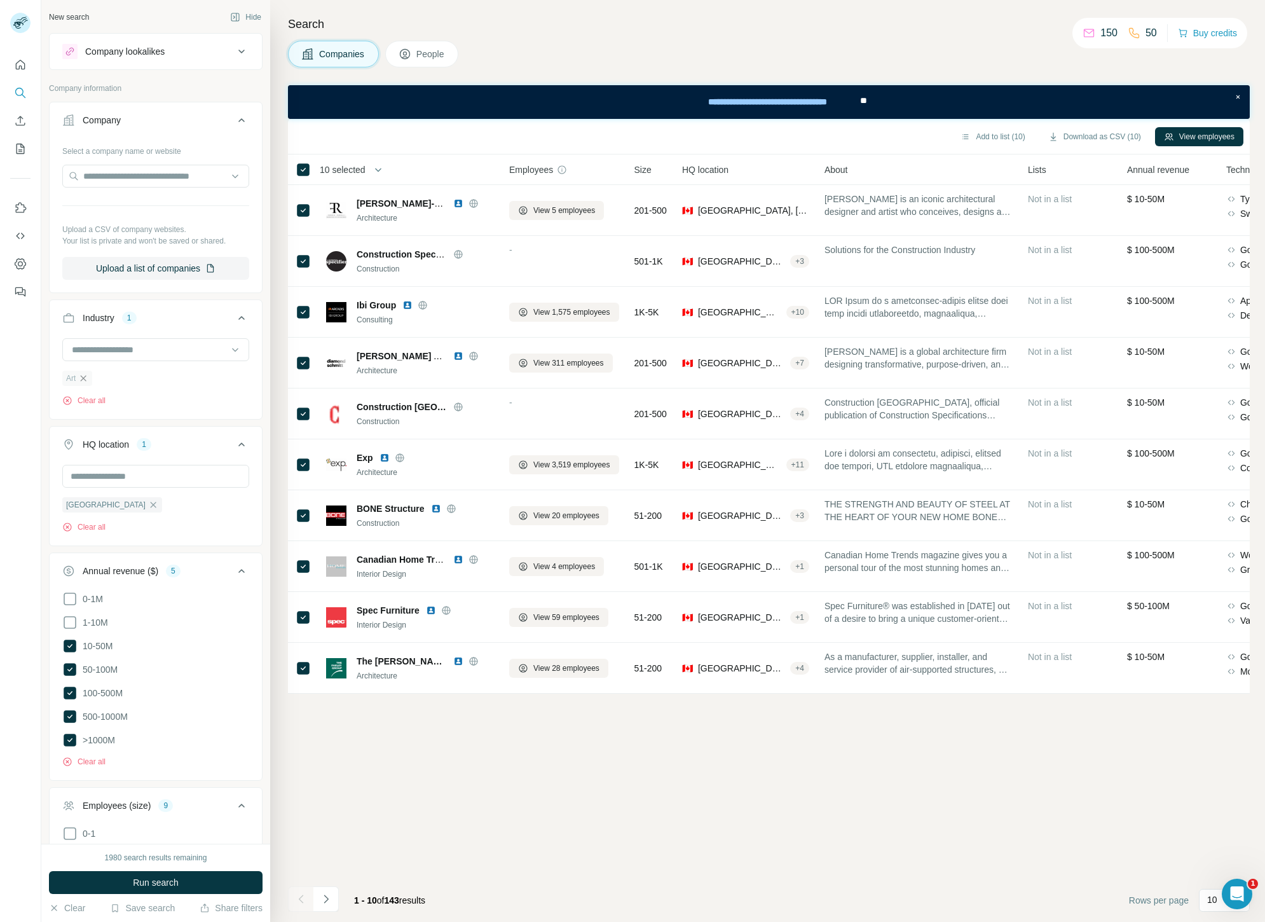
click at [81, 379] on icon "button" at bounding box center [83, 378] width 10 height 10
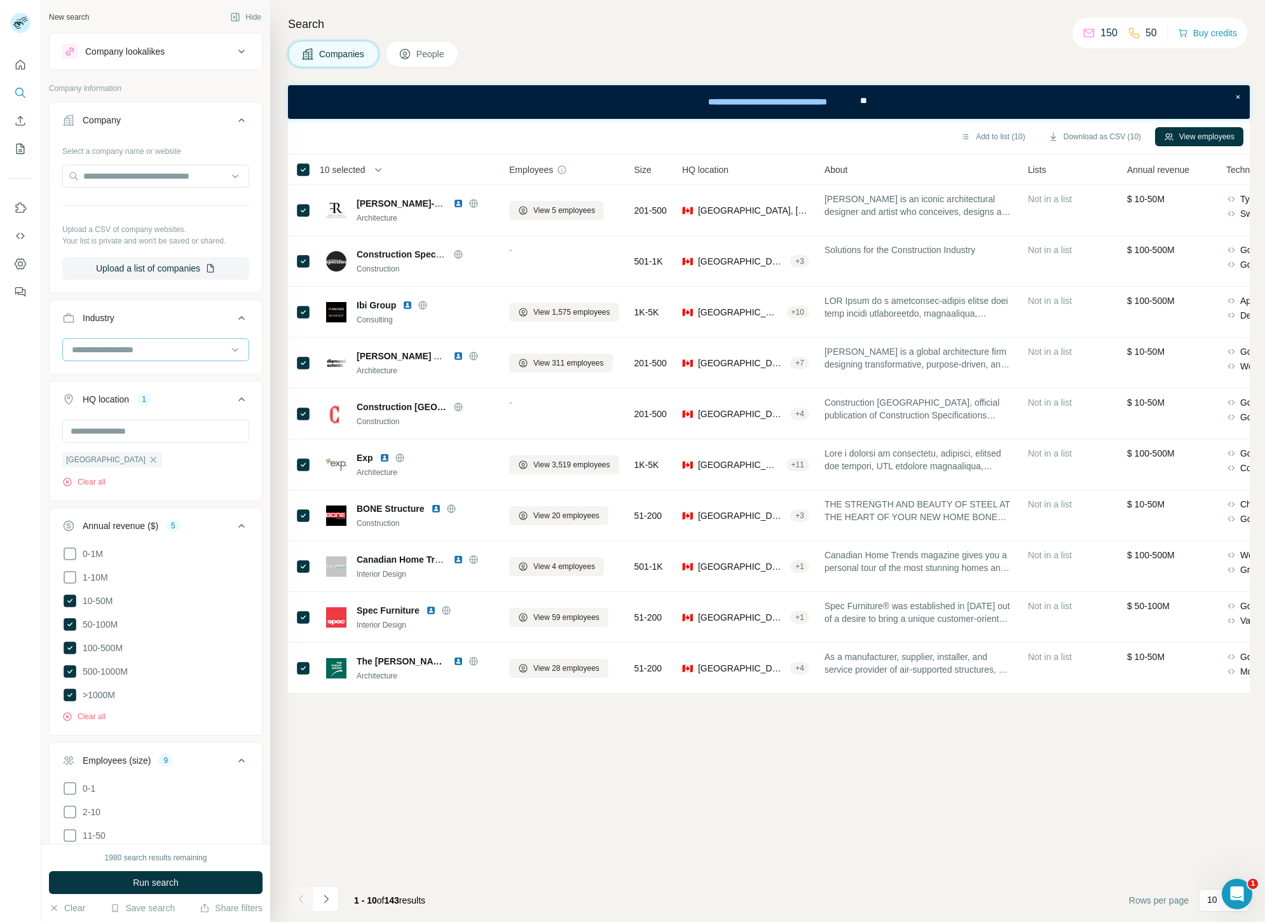
click at [125, 348] on input at bounding box center [149, 350] width 157 height 14
type input "*"
type input "****"
click at [106, 398] on p "Automotive" at bounding box center [95, 401] width 45 height 13
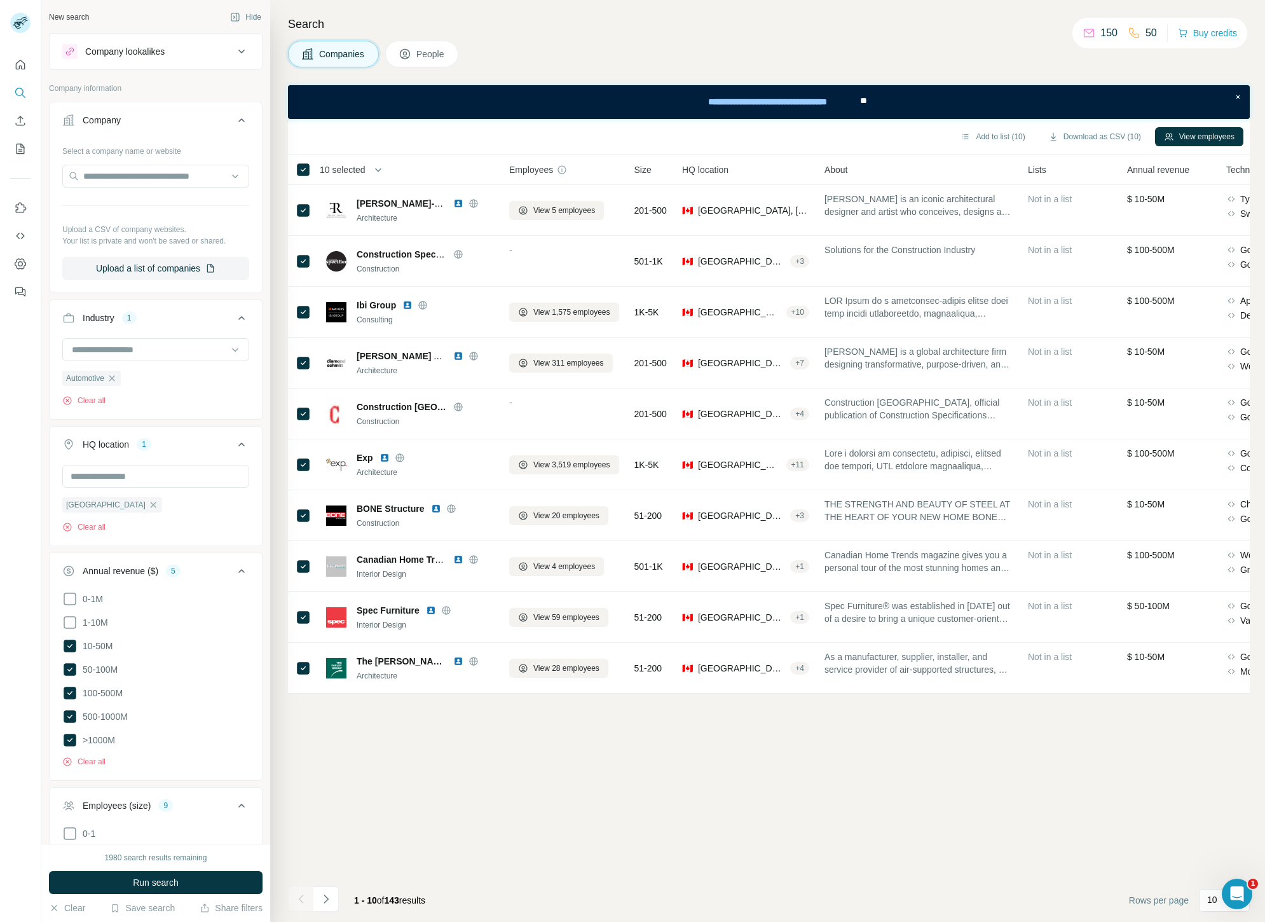
scroll to position [439, 0]
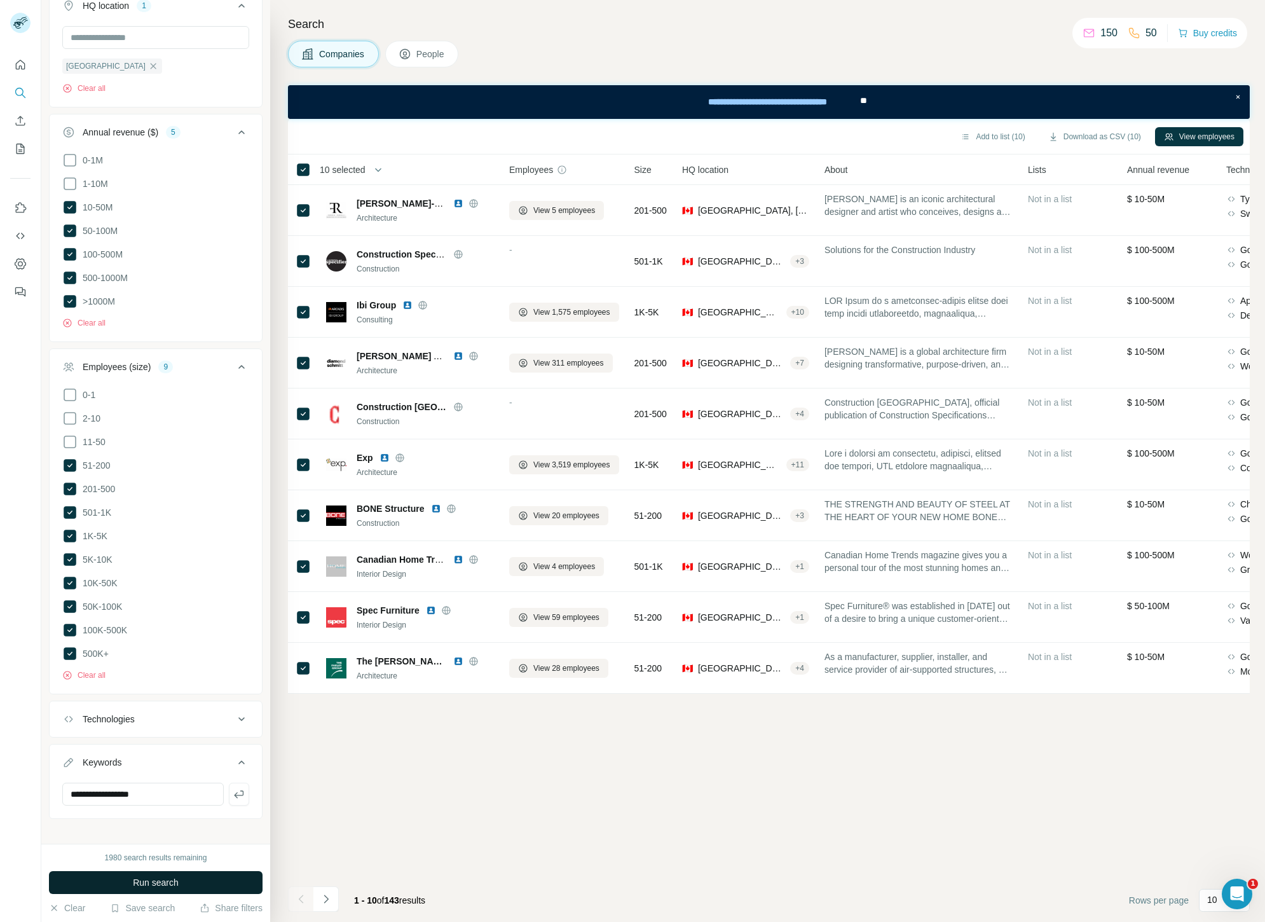
click at [182, 880] on button "Run search" at bounding box center [156, 882] width 214 height 23
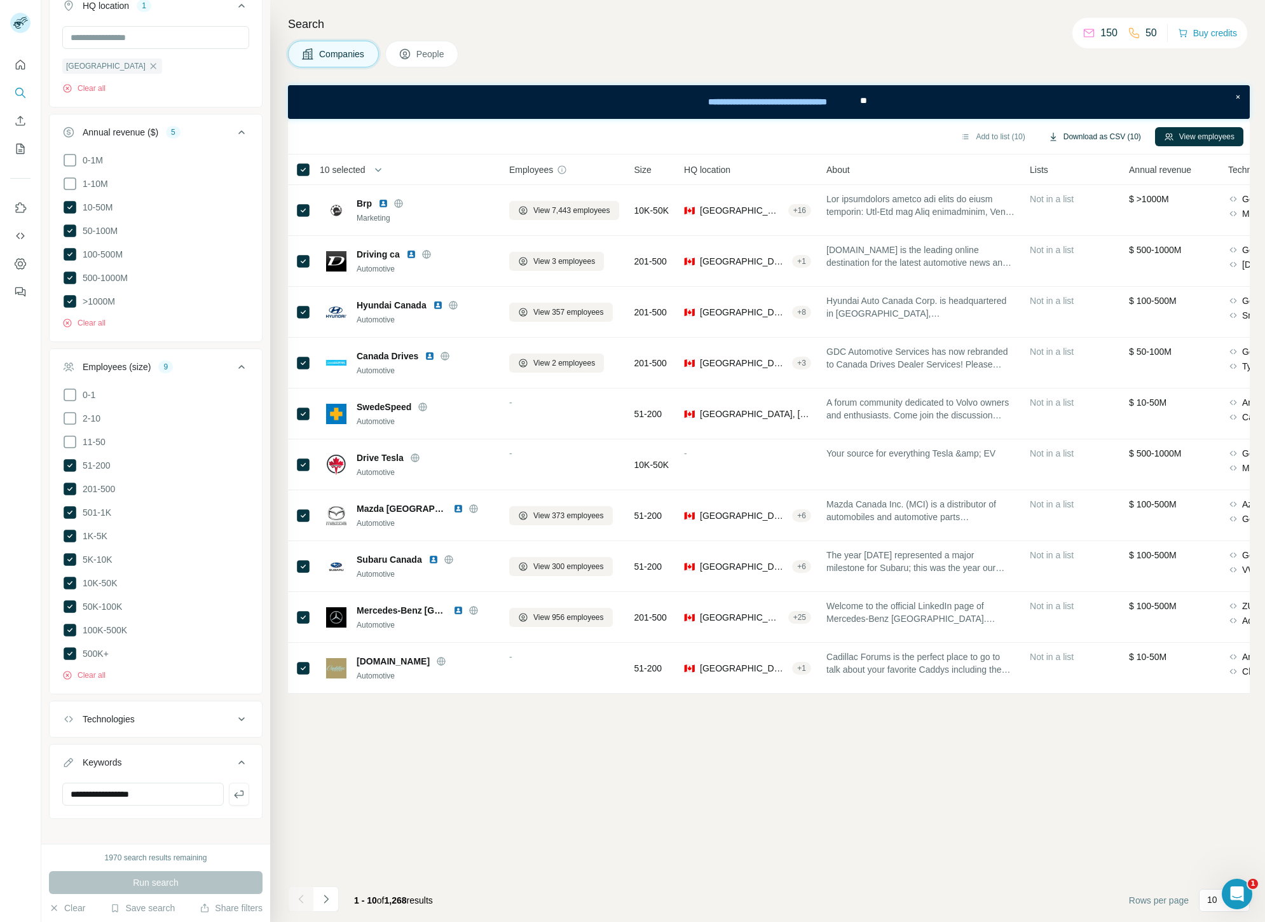
click at [1096, 136] on button "Download as CSV (10)" at bounding box center [1094, 136] width 111 height 19
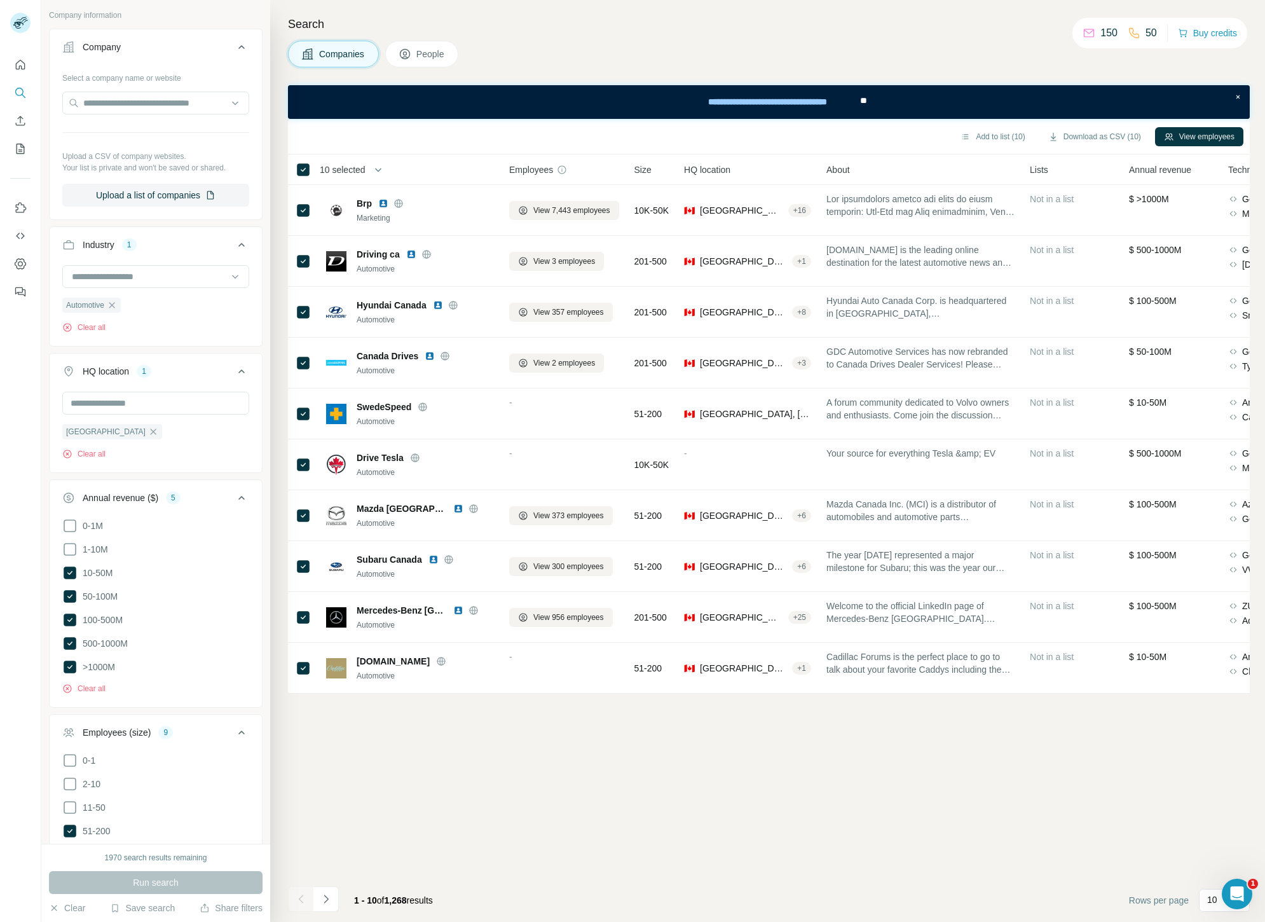
scroll to position [0, 0]
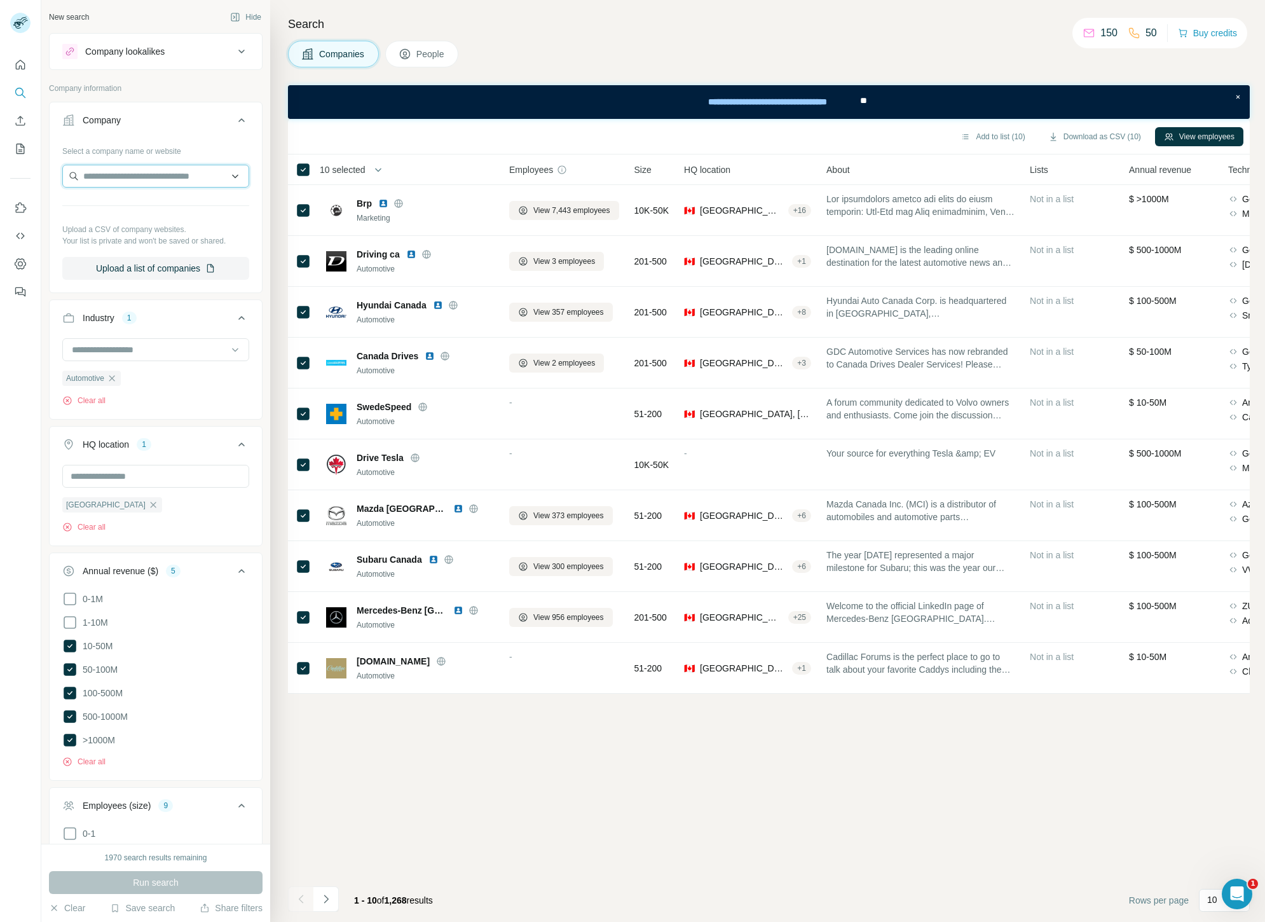
click at [160, 167] on input "text" at bounding box center [155, 176] width 187 height 23
click at [160, 175] on input "text" at bounding box center [155, 176] width 187 height 23
click at [148, 505] on icon "button" at bounding box center [153, 502] width 10 height 10
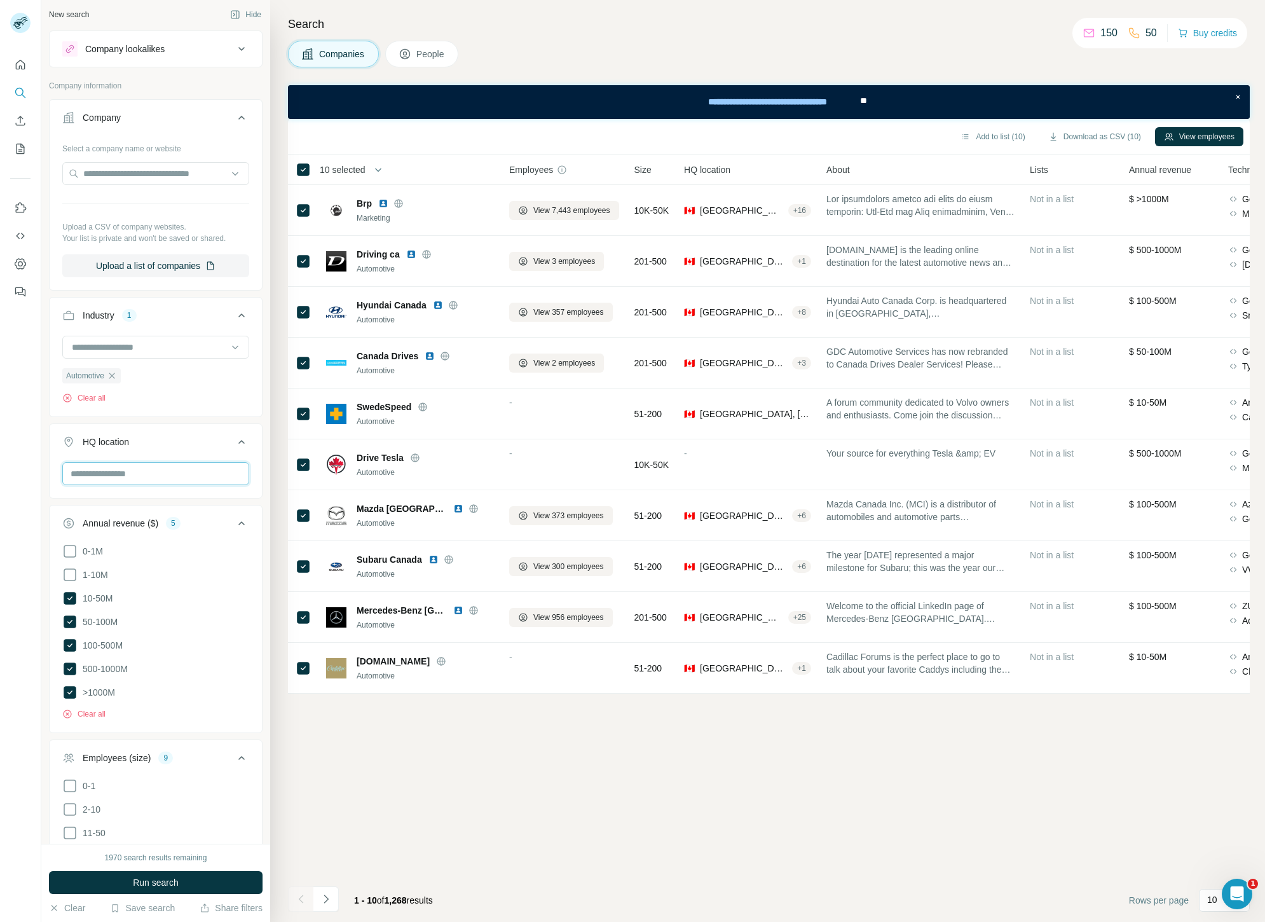
click at [93, 474] on input "text" at bounding box center [155, 473] width 187 height 23
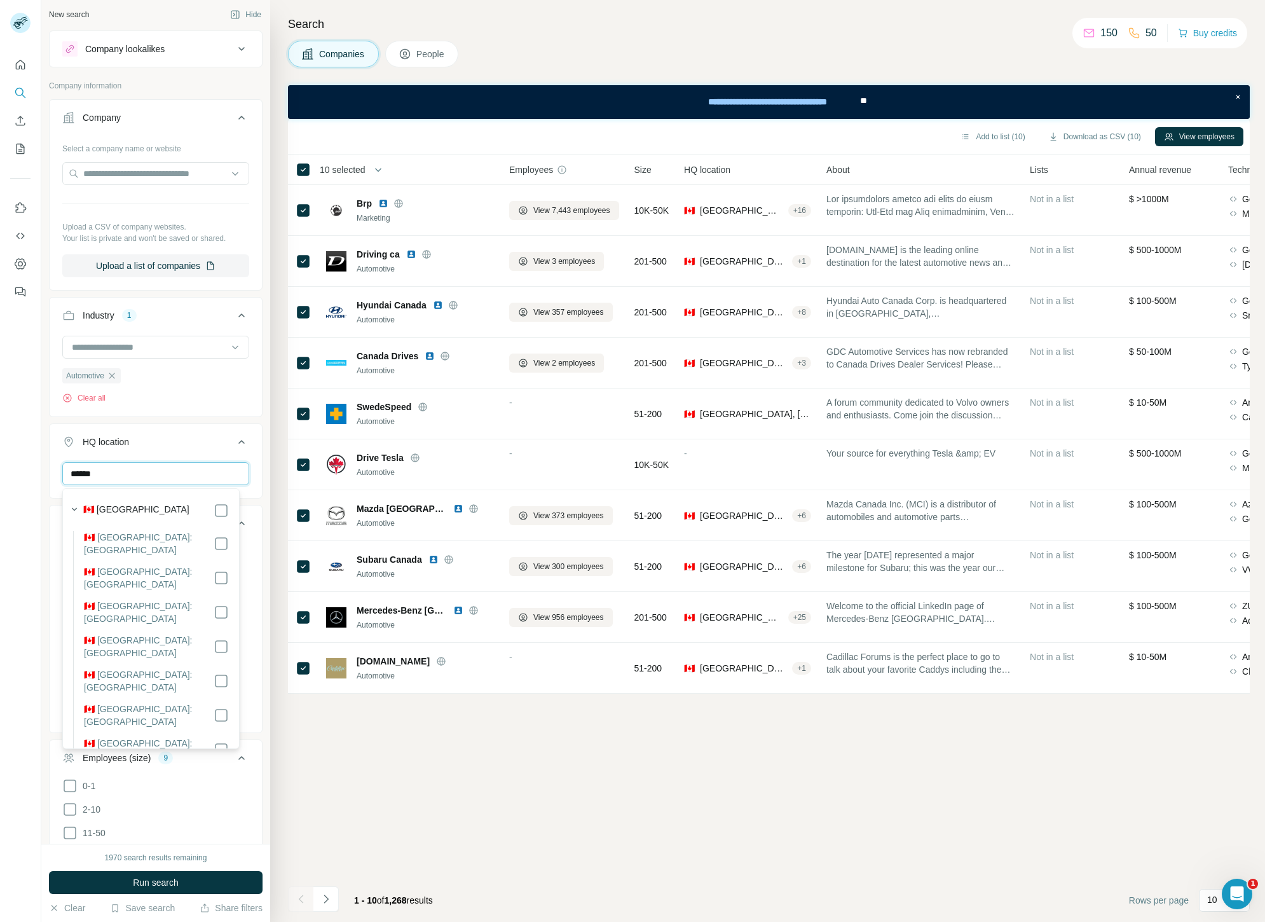
drag, startPoint x: 107, startPoint y: 474, endPoint x: 51, endPoint y: 470, distance: 55.4
click at [51, 470] on div "******" at bounding box center [156, 478] width 212 height 33
type input "**********"
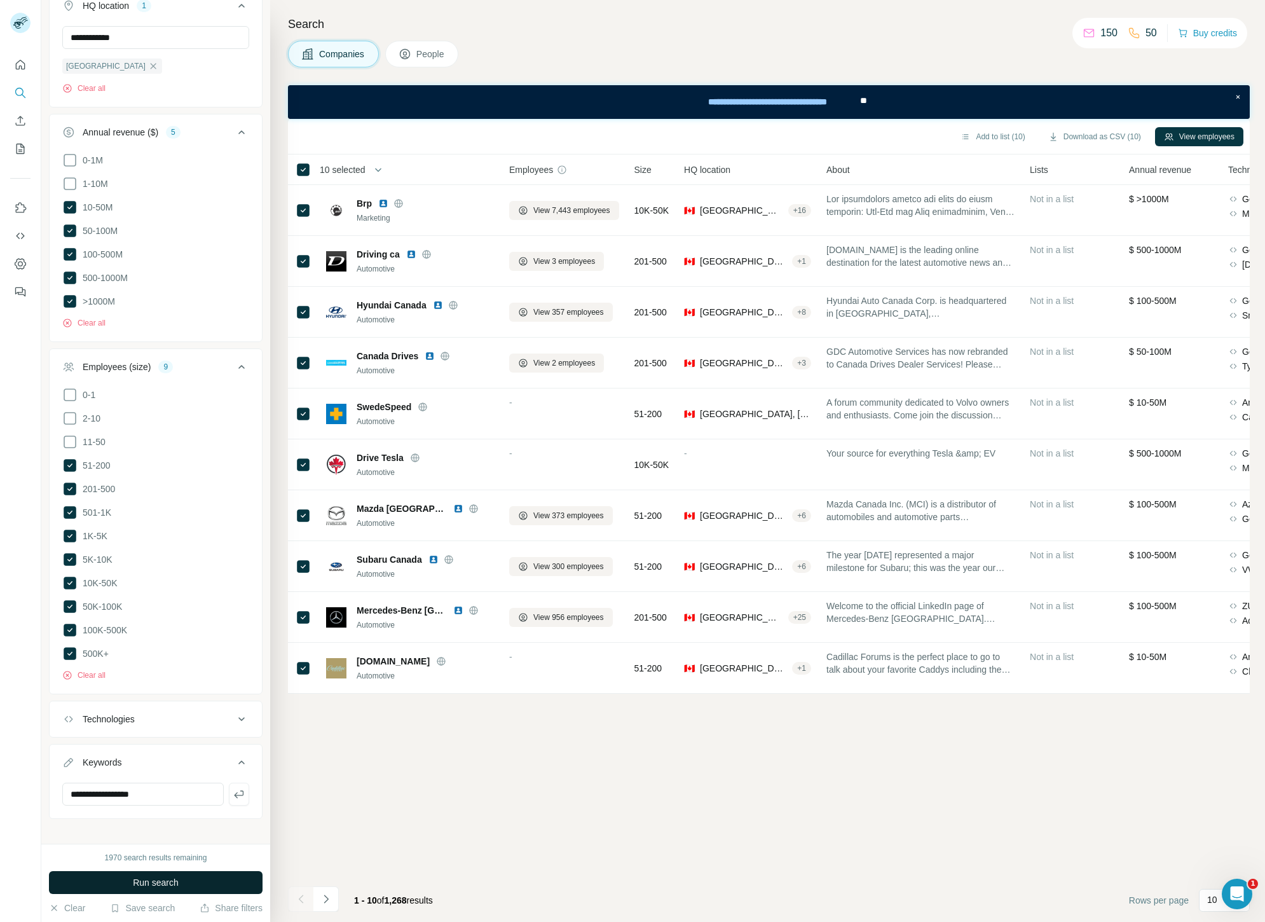
click at [174, 882] on span "Run search" at bounding box center [156, 882] width 46 height 13
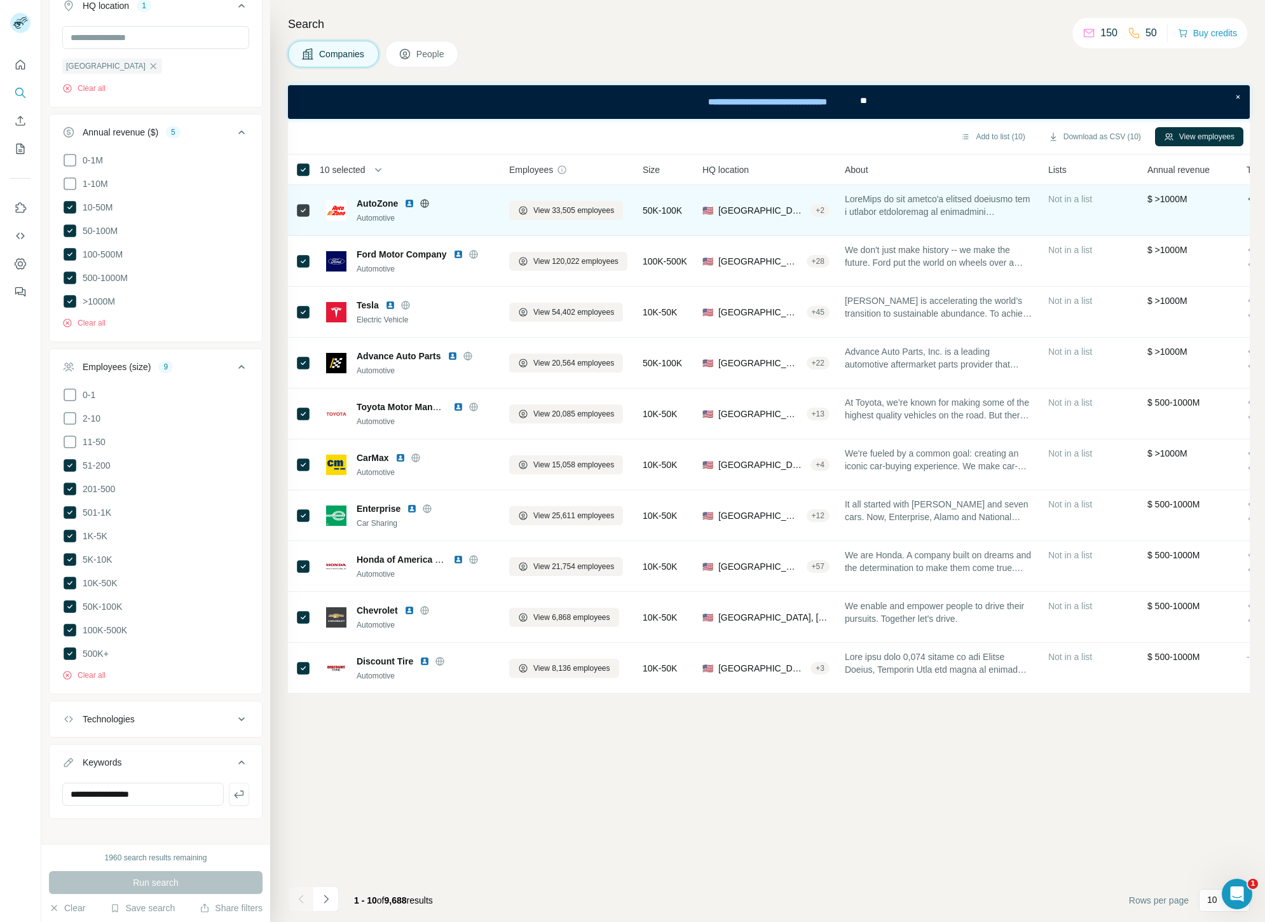
click at [367, 211] on div "AutoZone Automotive" at bounding box center [425, 210] width 137 height 27
